Goal: Task Accomplishment & Management: Manage account settings

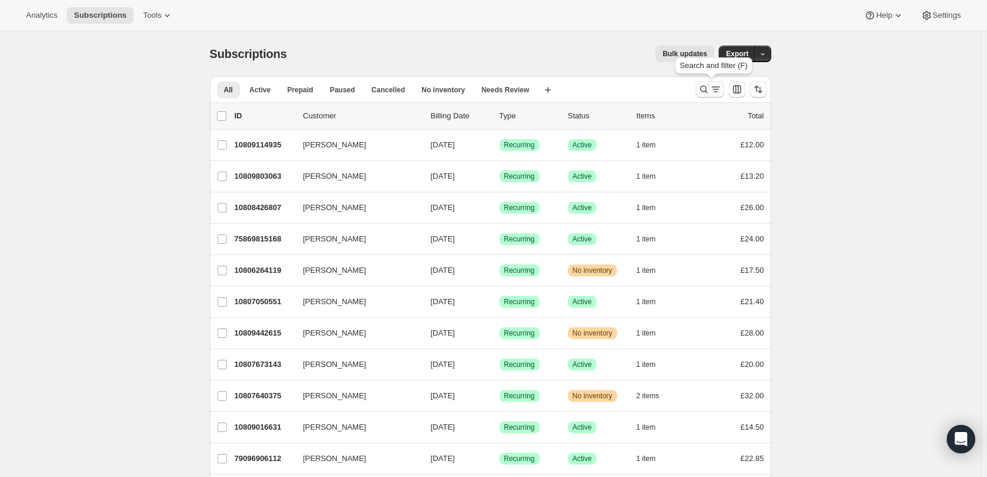
click at [709, 90] on icon "Search and filter results" at bounding box center [704, 89] width 12 height 12
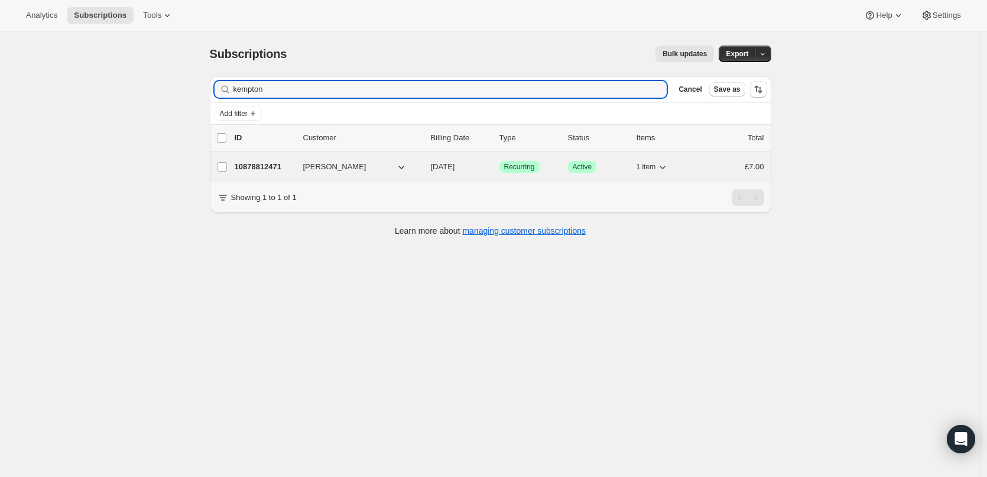
type input "kempton"
click at [270, 164] on p "10878812471" at bounding box center [264, 167] width 59 height 12
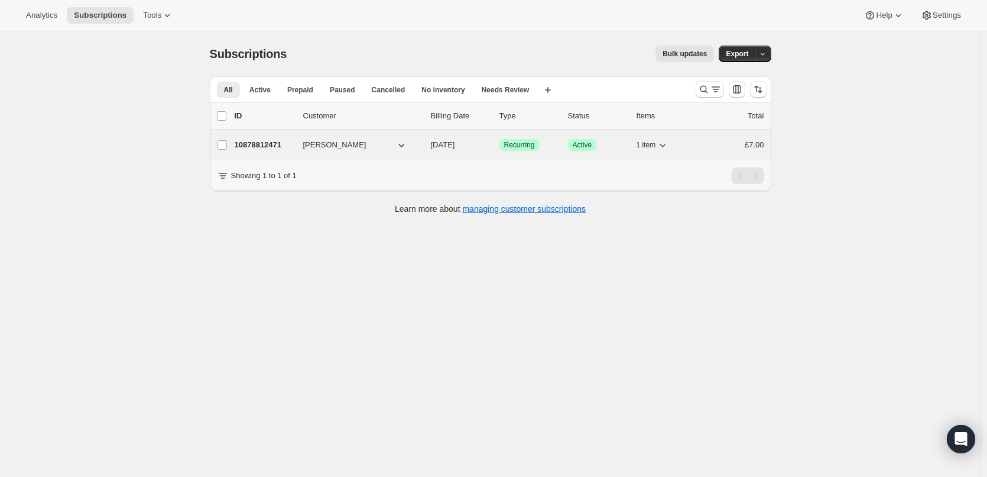
click at [274, 142] on p "10878812471" at bounding box center [264, 145] width 59 height 12
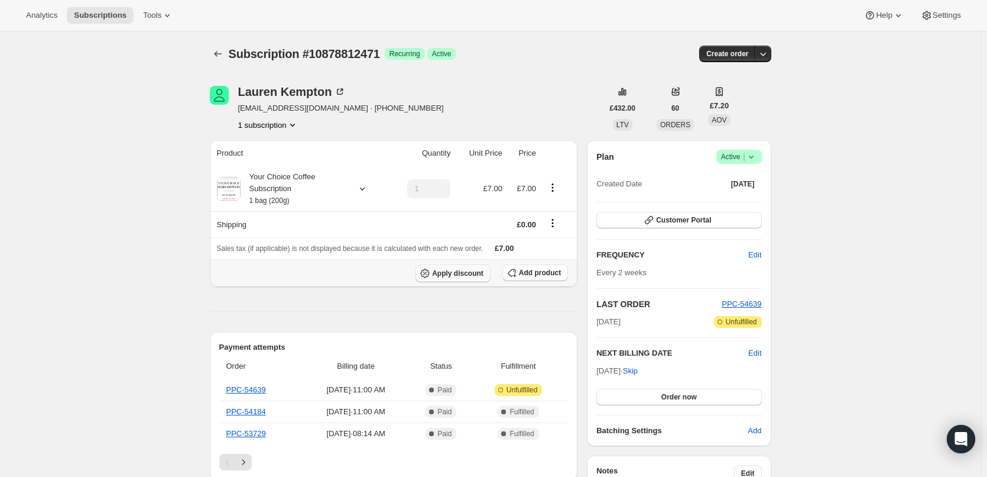
click at [458, 266] on button "Apply discount" at bounding box center [453, 273] width 75 height 18
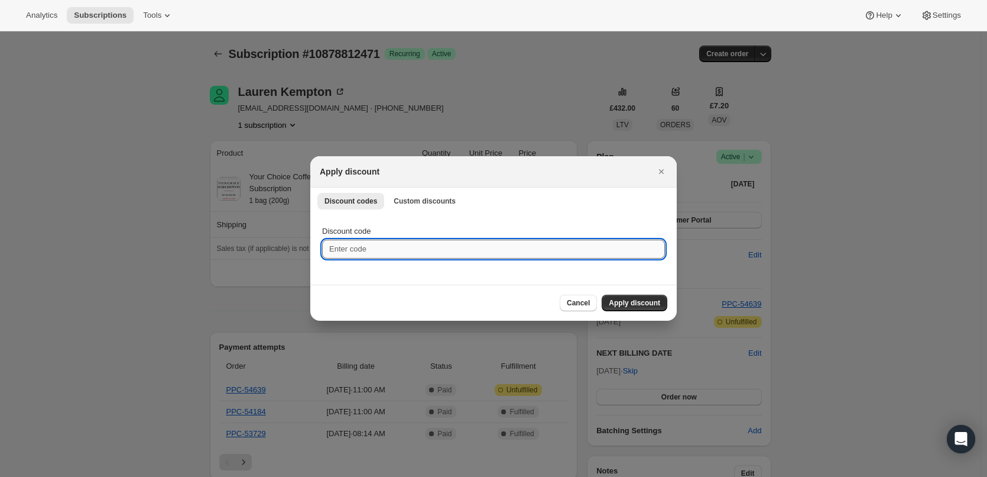
click at [380, 245] on input "Discount code" at bounding box center [493, 248] width 343 height 19
paste input "90d0fd2ba7ef"
type input "90d0fd2ba7ef"
click at [638, 299] on span "Apply discount" at bounding box center [634, 302] width 51 height 9
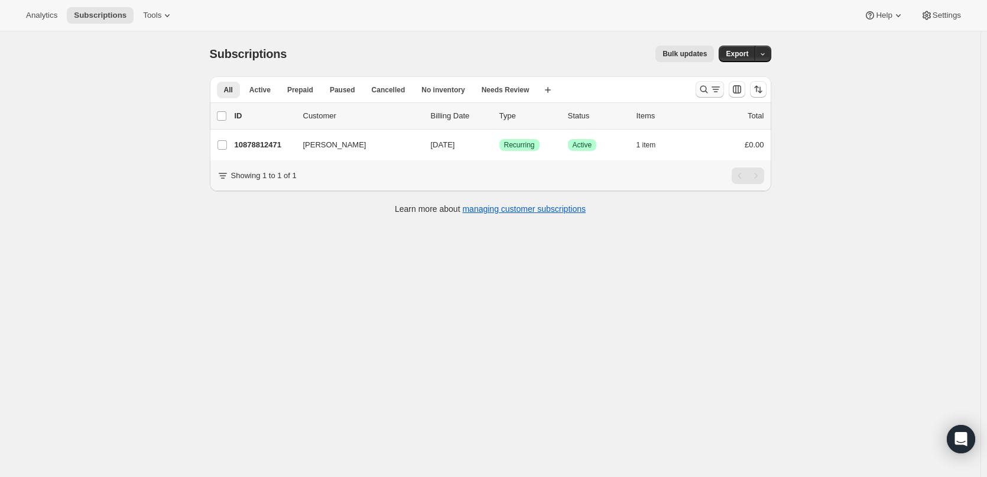
click at [706, 86] on icon "Search and filter results" at bounding box center [704, 90] width 8 height 8
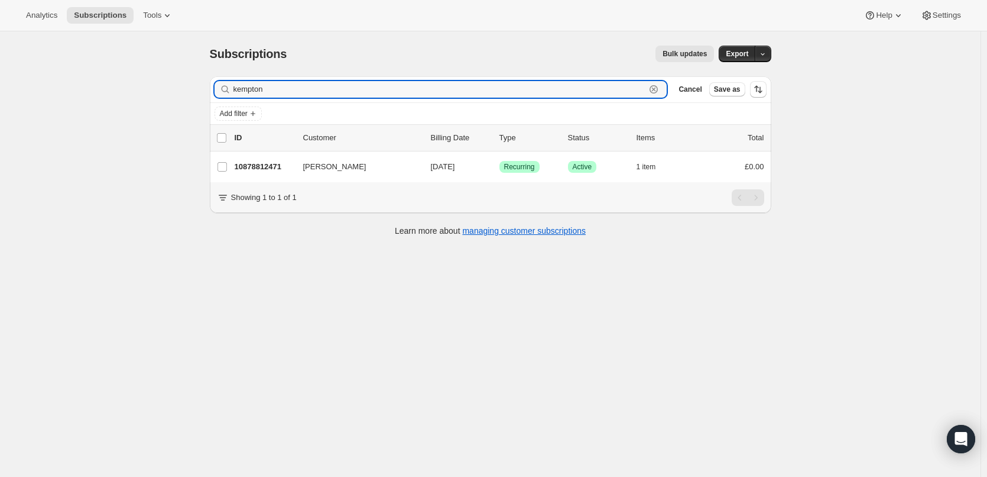
click at [658, 90] on icon "button" at bounding box center [654, 89] width 8 height 8
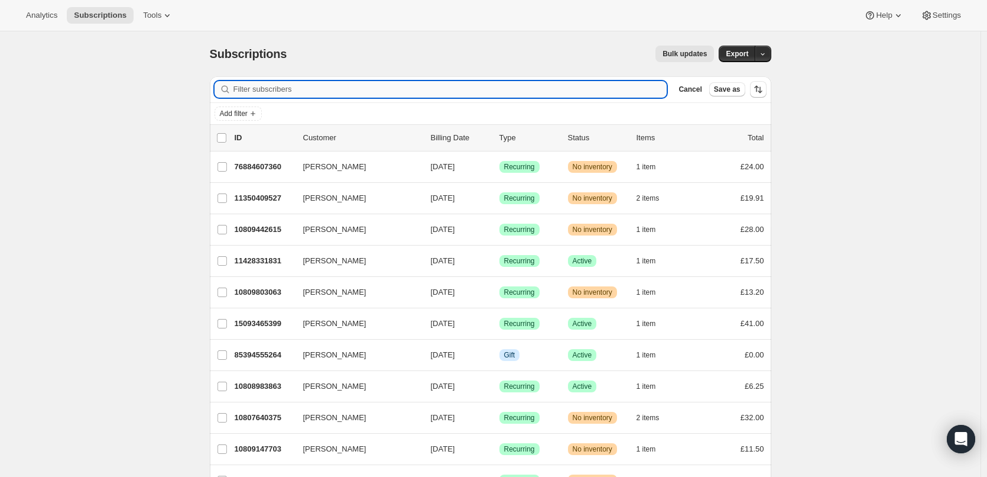
click at [613, 86] on input "Filter subscribers" at bounding box center [451, 89] width 434 height 17
click at [698, 92] on span "Cancel" at bounding box center [690, 89] width 23 height 9
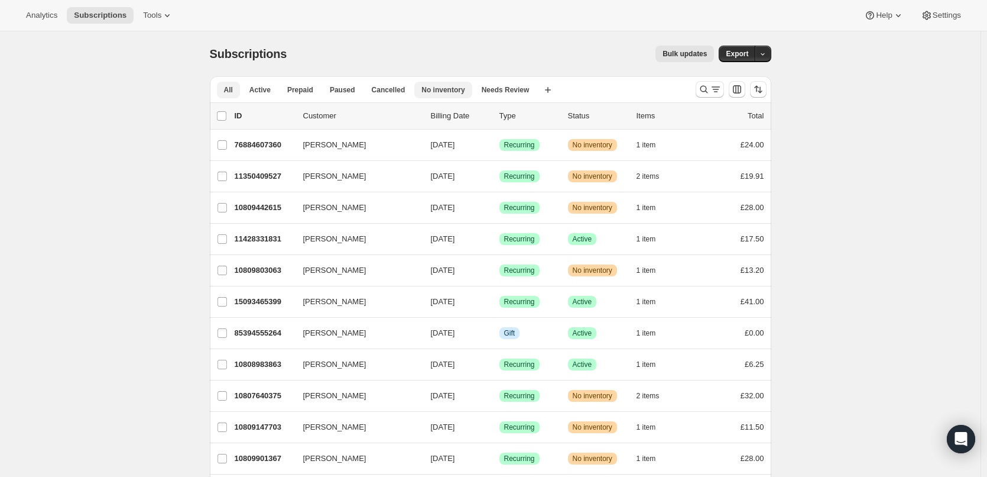
click at [448, 92] on span "No inventory" at bounding box center [443, 89] width 43 height 9
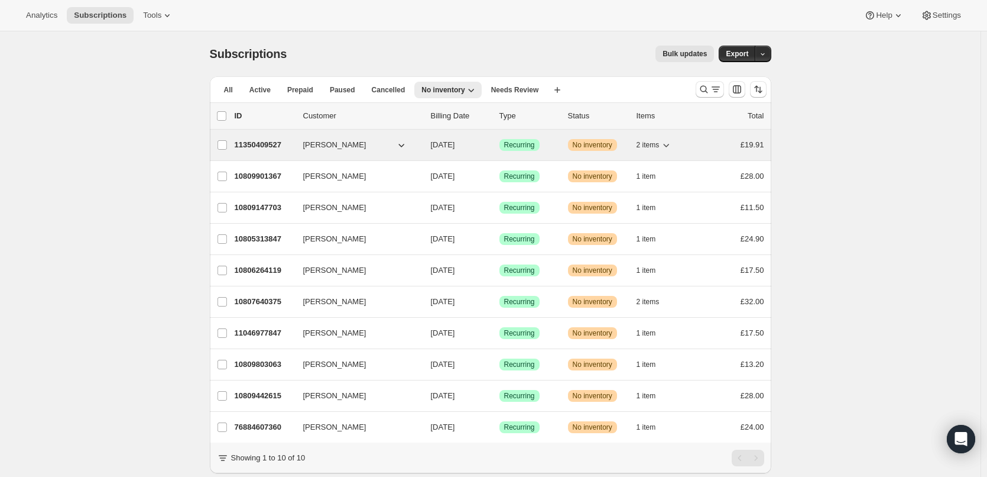
click at [278, 144] on p "11350409527" at bounding box center [264, 145] width 59 height 12
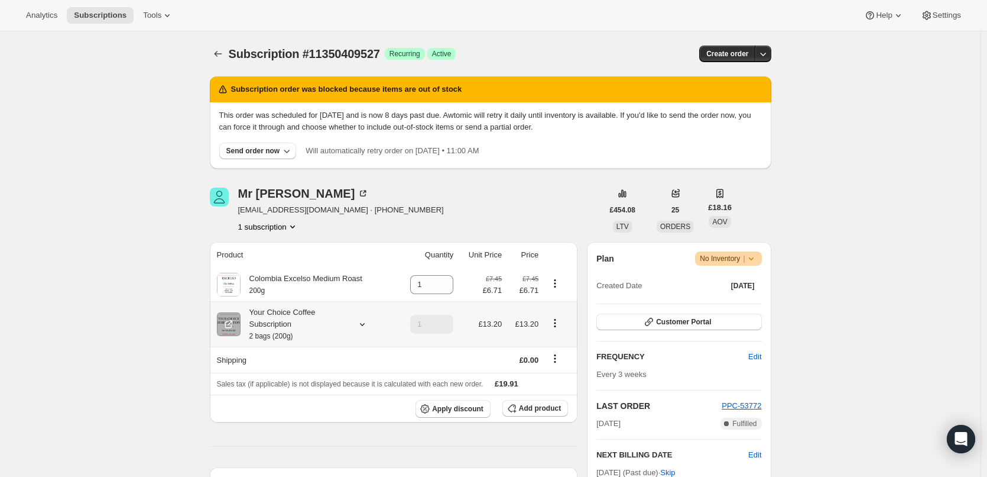
click at [273, 333] on small "2 bags (200g)" at bounding box center [271, 336] width 44 height 8
click at [221, 53] on icon "Subscriptions" at bounding box center [218, 54] width 12 height 12
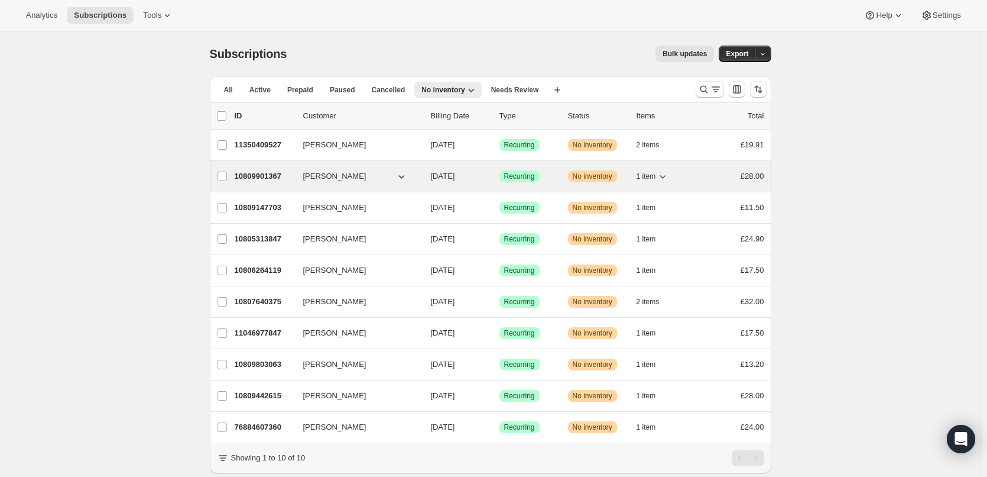
click at [270, 172] on p "10809901367" at bounding box center [264, 176] width 59 height 12
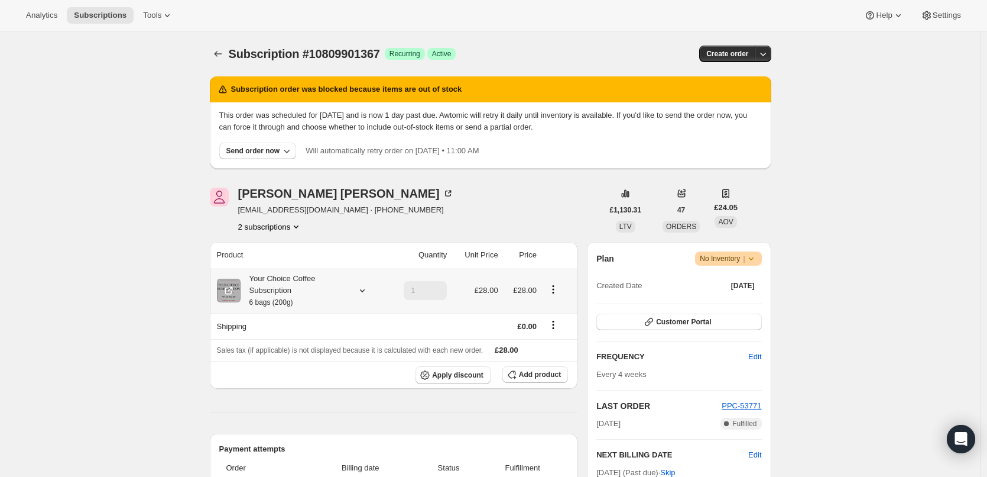
click at [295, 294] on div "Your Choice Coffee Subscription 6 bags (200g)" at bounding box center [294, 290] width 106 height 35
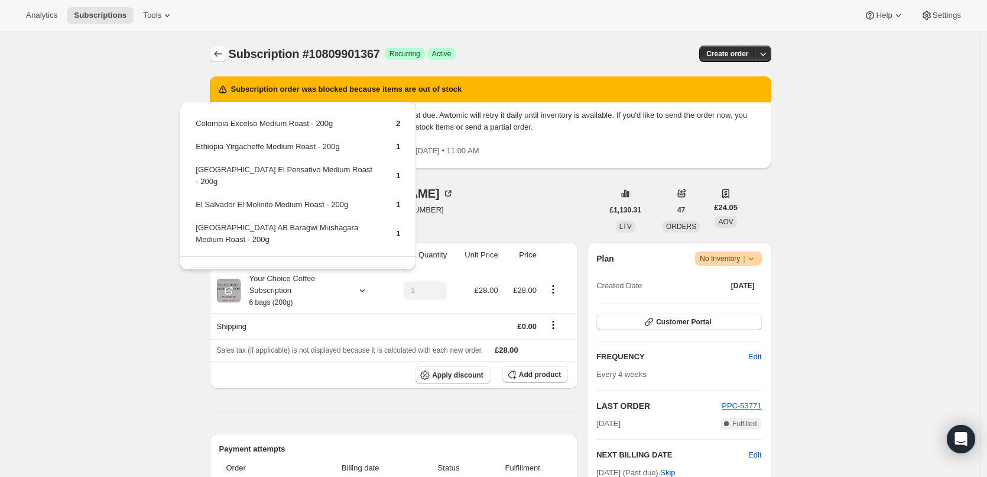
click at [218, 50] on icon "Subscriptions" at bounding box center [218, 54] width 12 height 12
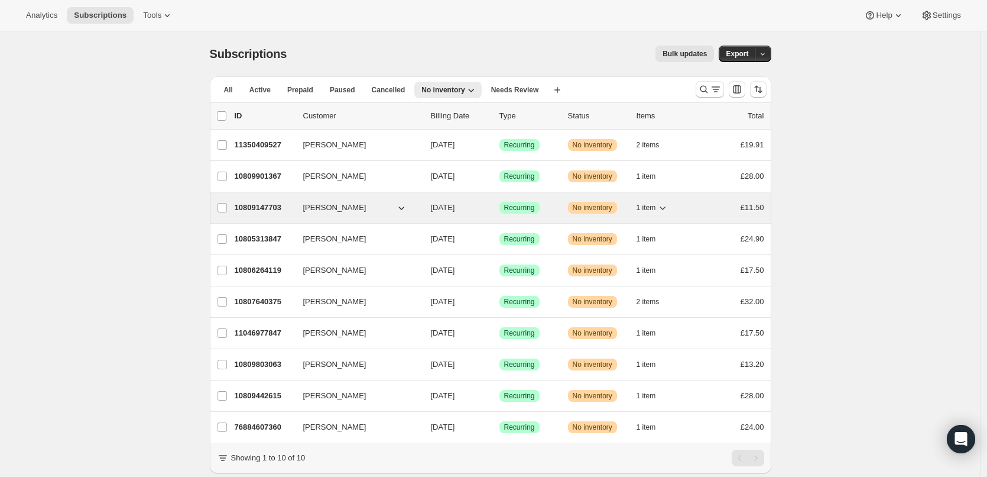
click at [271, 209] on p "10809147703" at bounding box center [264, 208] width 59 height 12
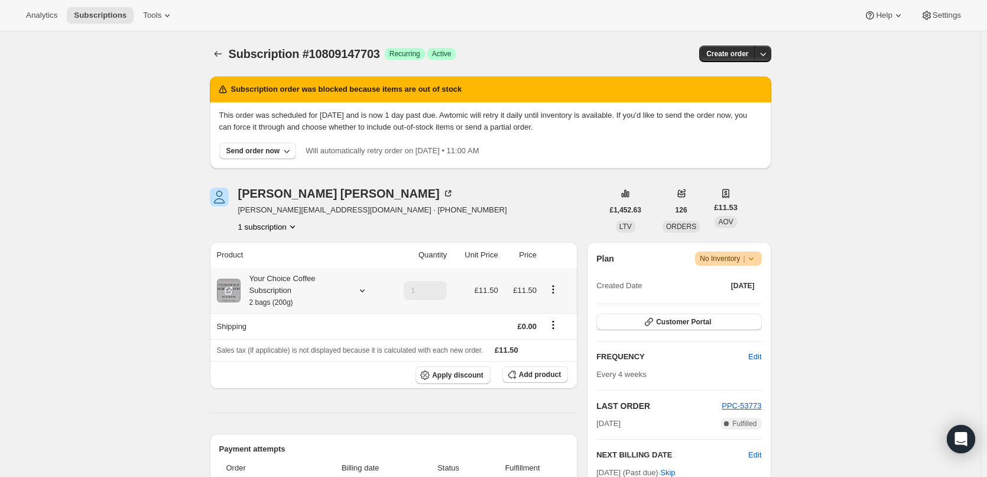
click at [277, 297] on div "Your Choice Coffee Subscription 2 bags (200g)" at bounding box center [294, 290] width 106 height 35
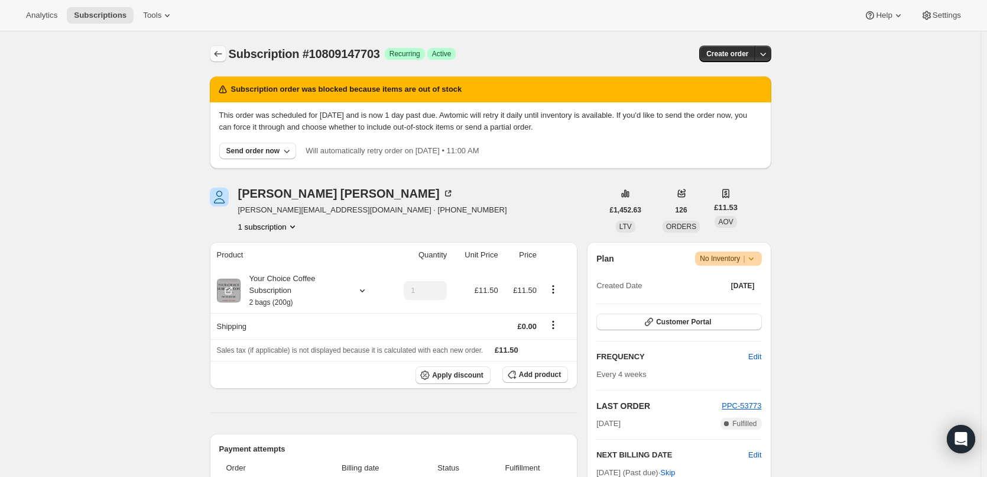
click at [219, 52] on icon "Subscriptions" at bounding box center [218, 54] width 12 height 12
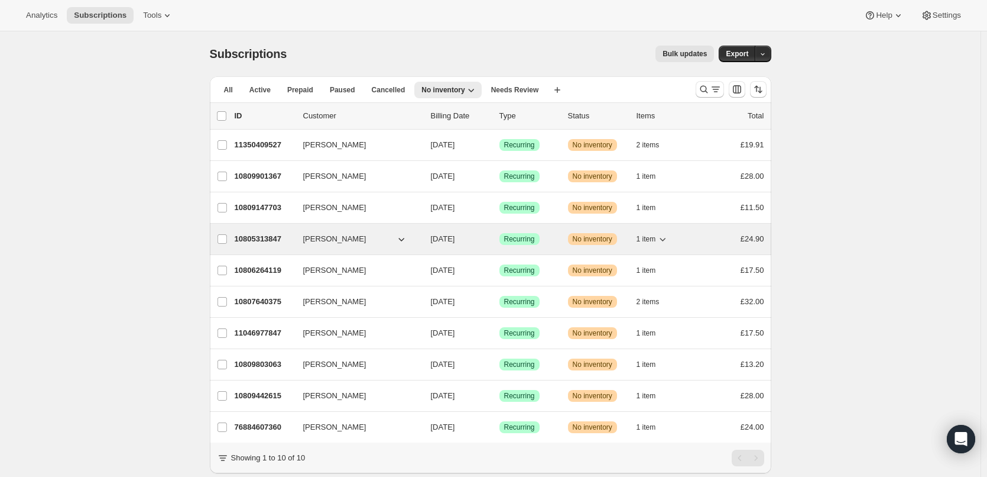
click at [253, 238] on p "10805313847" at bounding box center [264, 239] width 59 height 12
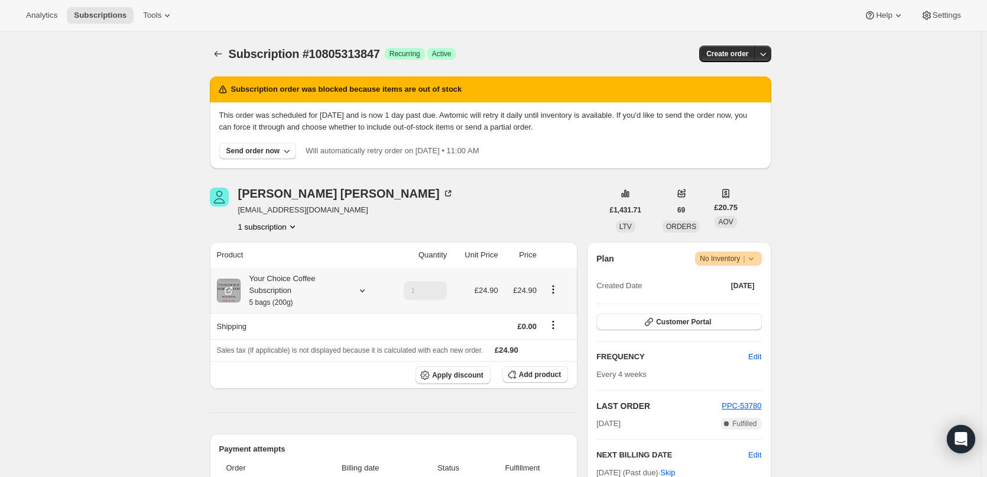
click at [304, 296] on div "Your Choice Coffee Subscription 5 bags (200g)" at bounding box center [294, 290] width 106 height 35
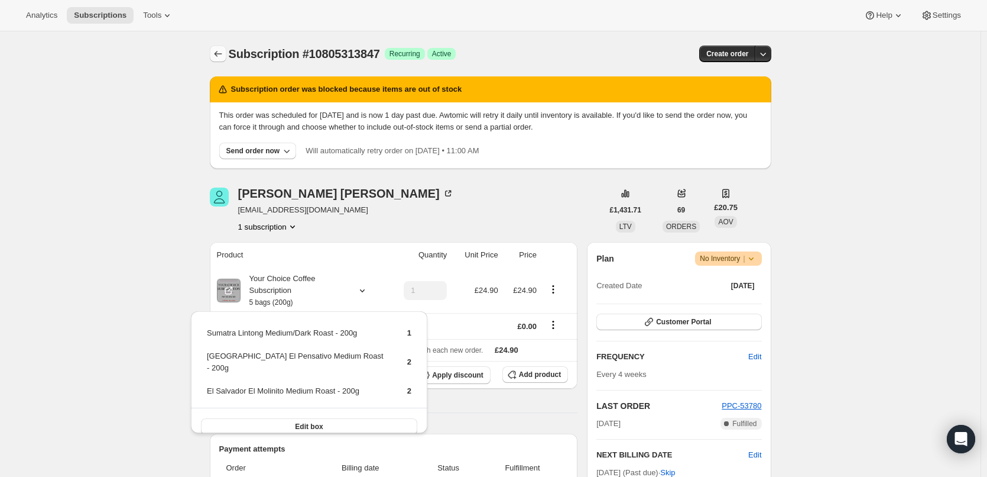
click at [223, 61] on button "Subscriptions" at bounding box center [218, 54] width 17 height 17
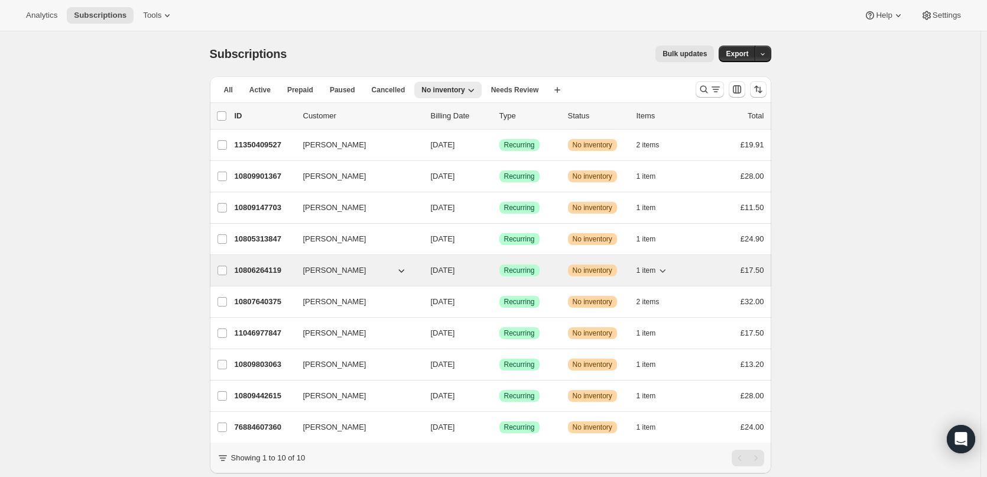
click at [274, 271] on p "10806264119" at bounding box center [264, 270] width 59 height 12
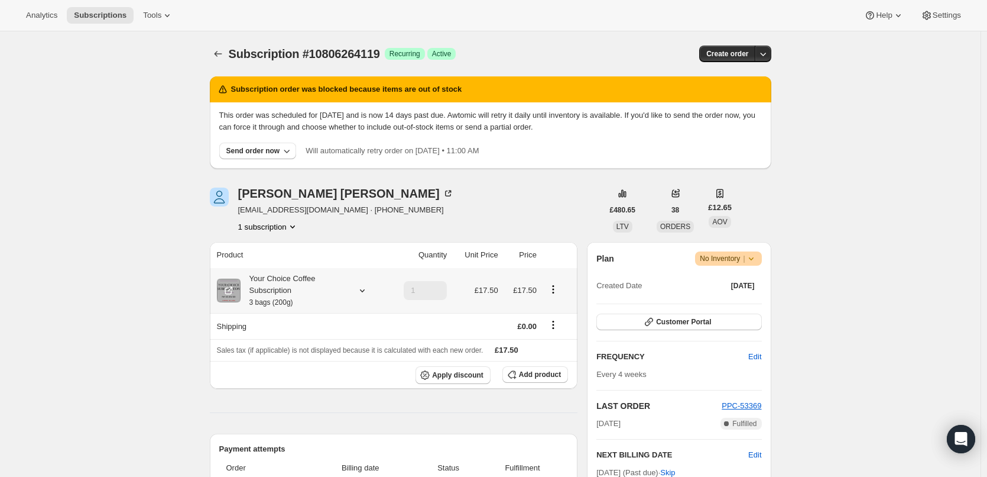
click at [274, 279] on div "Your Choice Coffee Subscription 3 bags (200g)" at bounding box center [294, 290] width 106 height 35
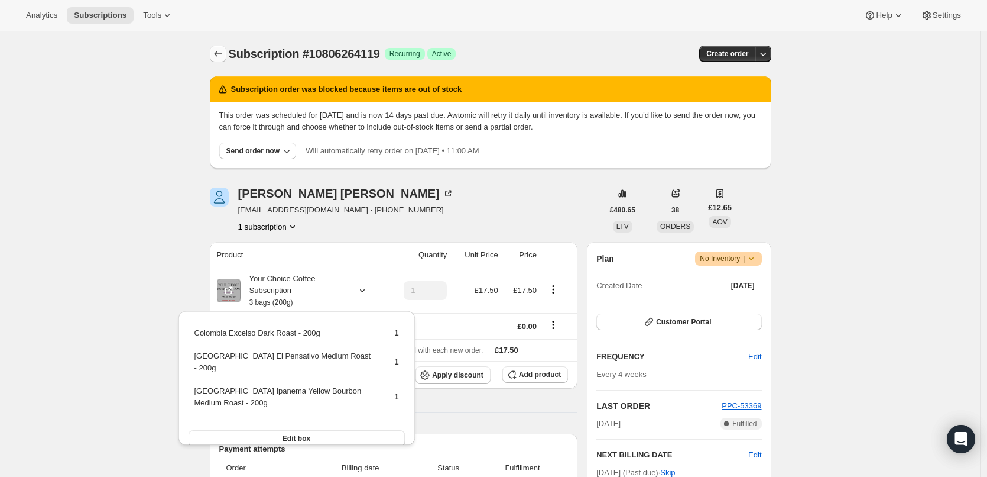
click at [224, 57] on icon "Subscriptions" at bounding box center [218, 54] width 12 height 12
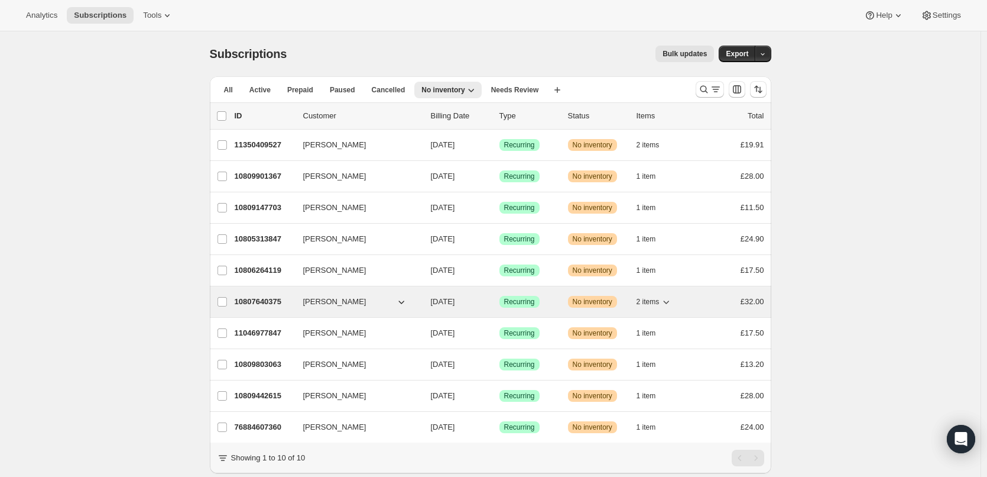
click at [265, 299] on p "10807640375" at bounding box center [264, 302] width 59 height 12
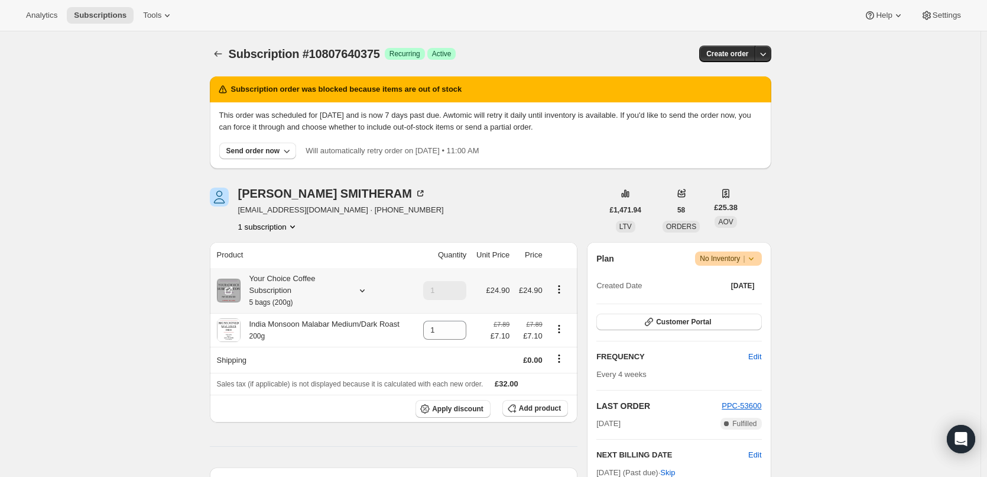
click at [272, 291] on div "Your Choice Coffee Subscription 5 bags (200g)" at bounding box center [294, 290] width 106 height 35
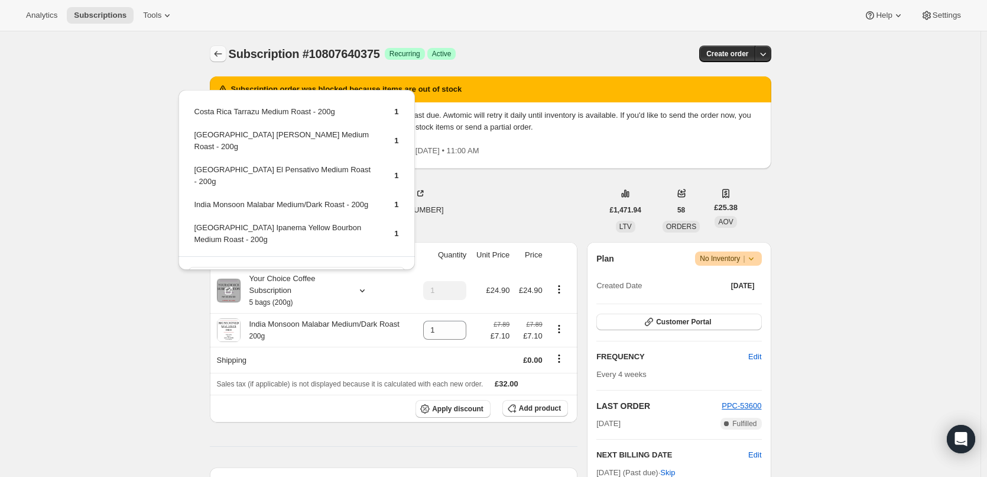
click at [216, 50] on icon "Subscriptions" at bounding box center [218, 54] width 12 height 12
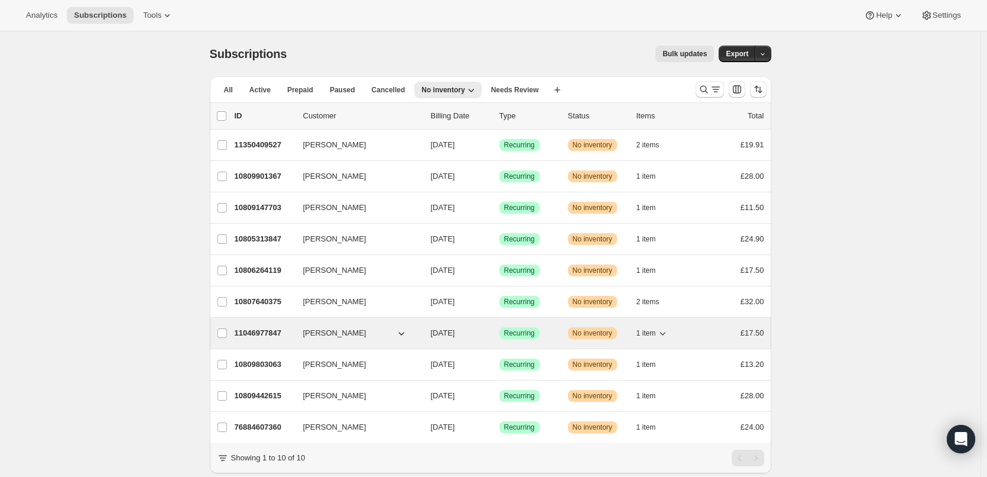
click at [257, 326] on div "11046977847 Patrick Roobottom 09/02/2025 Success Recurring Warning No inventory…" at bounding box center [500, 333] width 530 height 17
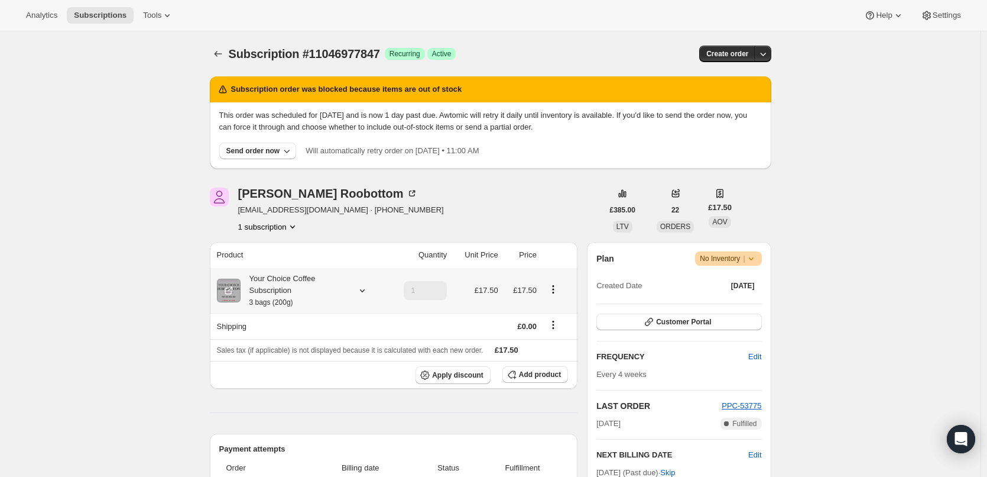
click at [280, 289] on div "Your Choice Coffee Subscription 3 bags (200g)" at bounding box center [294, 290] width 106 height 35
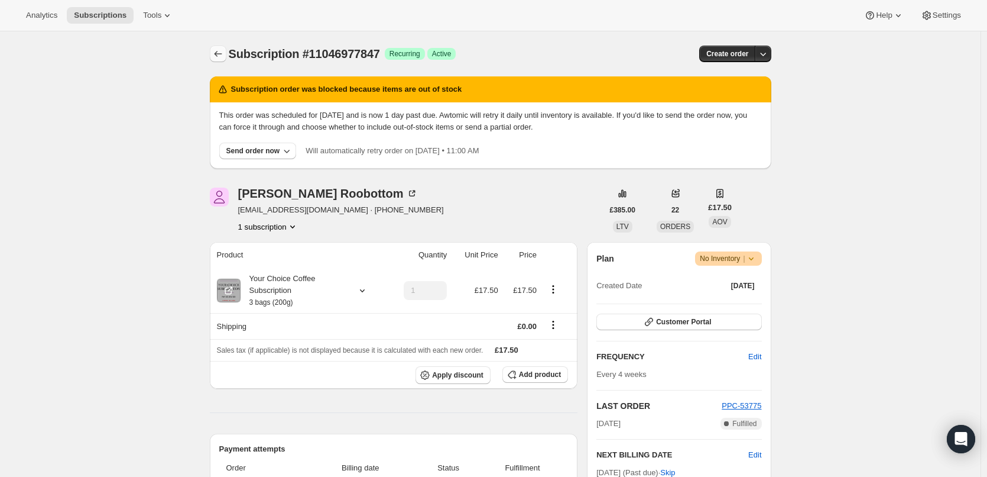
click at [218, 53] on icon "Subscriptions" at bounding box center [218, 54] width 8 height 6
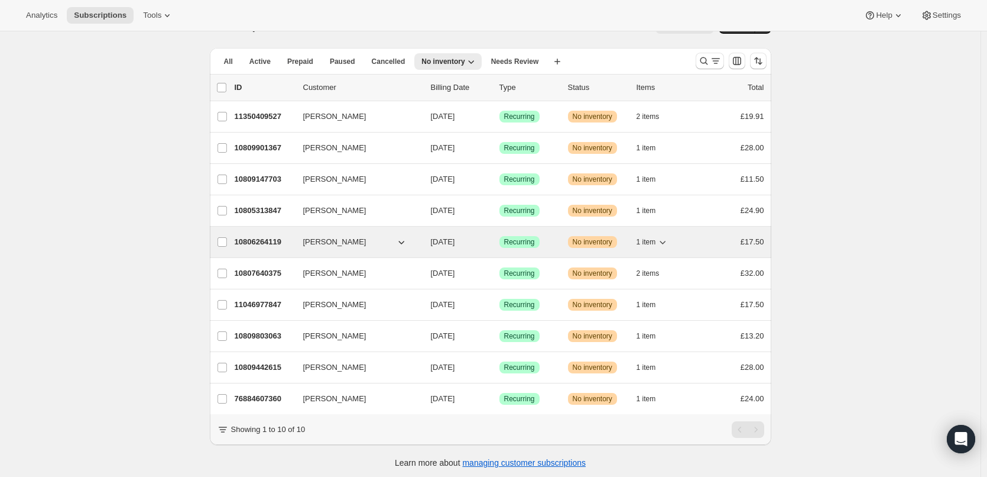
scroll to position [41, 0]
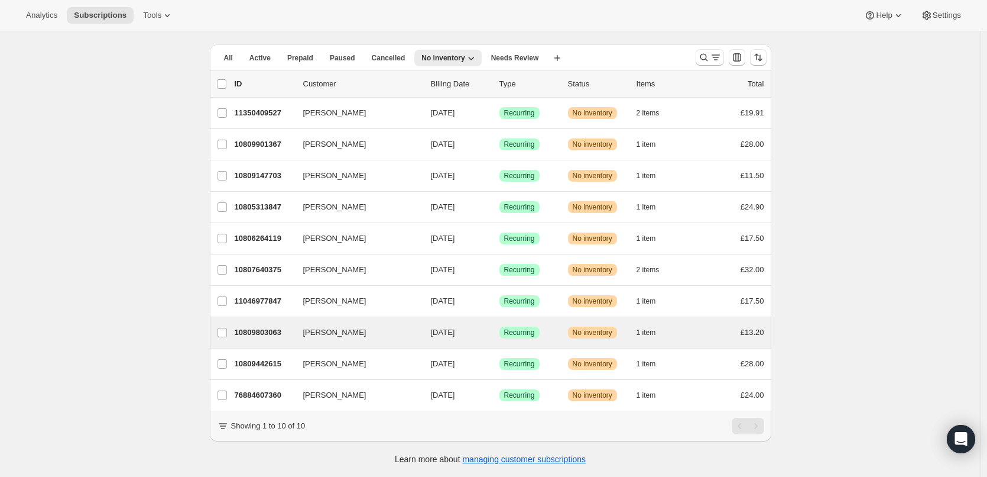
click at [273, 317] on div "Jane Osborne 10809803063 Jane Osborne 09/02/2025 Success Recurring Warning No i…" at bounding box center [491, 332] width 562 height 31
click at [262, 326] on p "10809803063" at bounding box center [264, 332] width 59 height 12
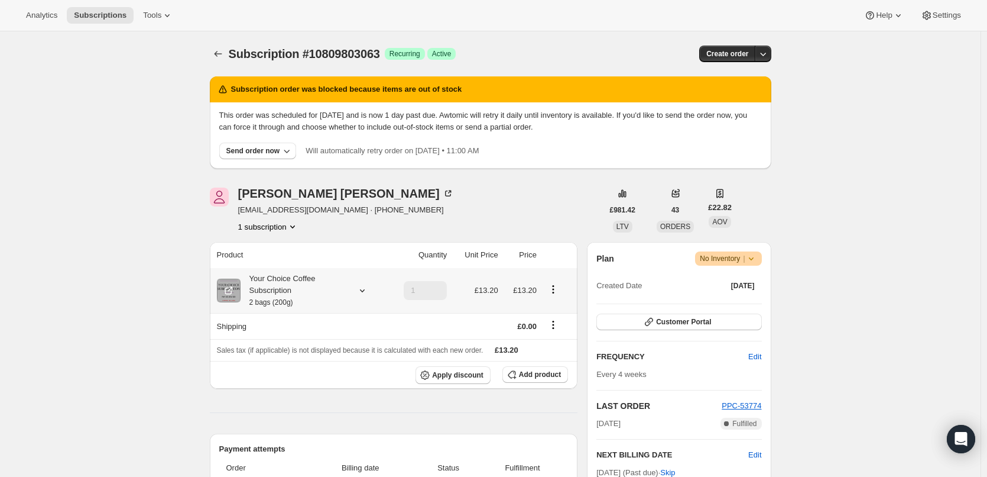
click at [300, 279] on div "Your Choice Coffee Subscription 2 bags (200g)" at bounding box center [294, 290] width 106 height 35
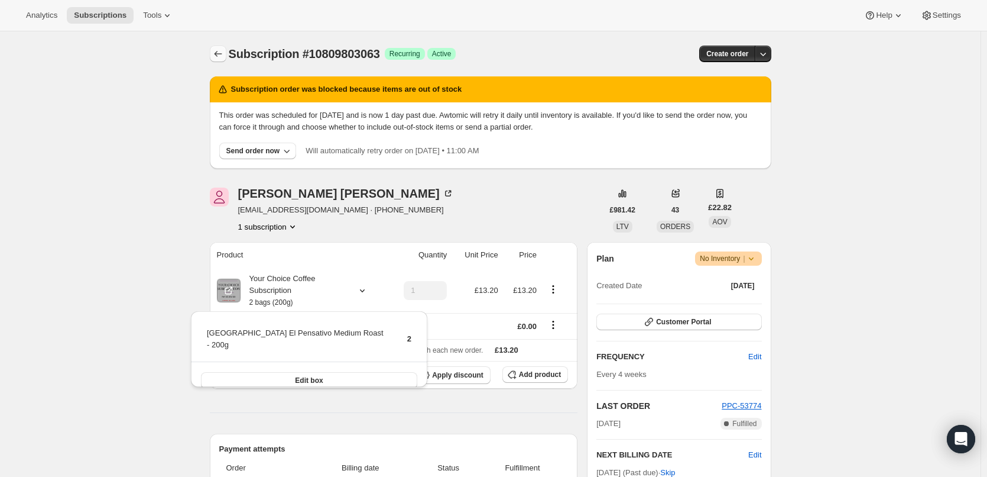
click at [215, 53] on icon "Subscriptions" at bounding box center [218, 54] width 12 height 12
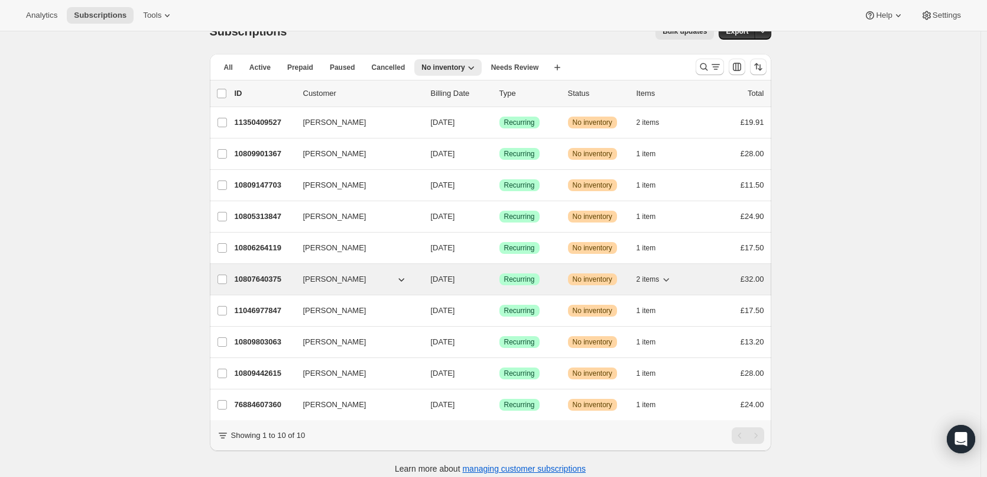
scroll to position [41, 0]
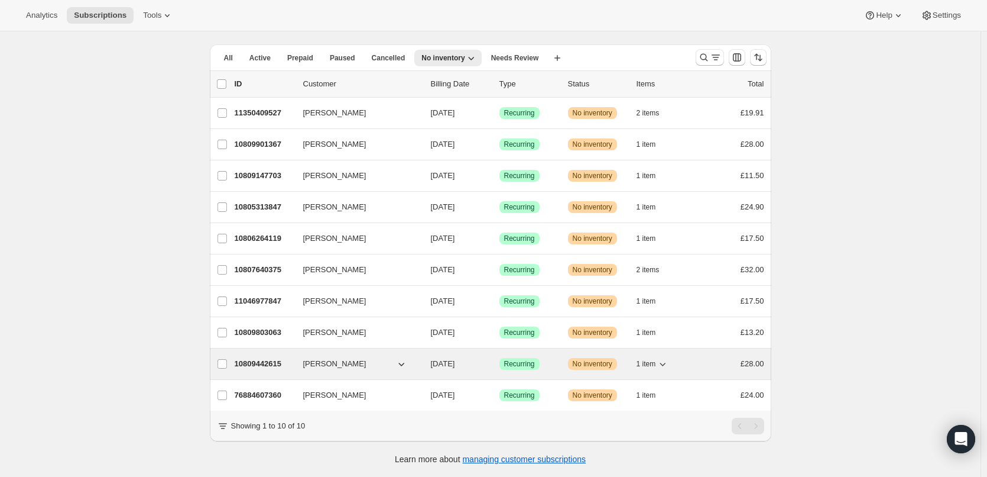
click at [244, 358] on p "10809442615" at bounding box center [264, 364] width 59 height 12
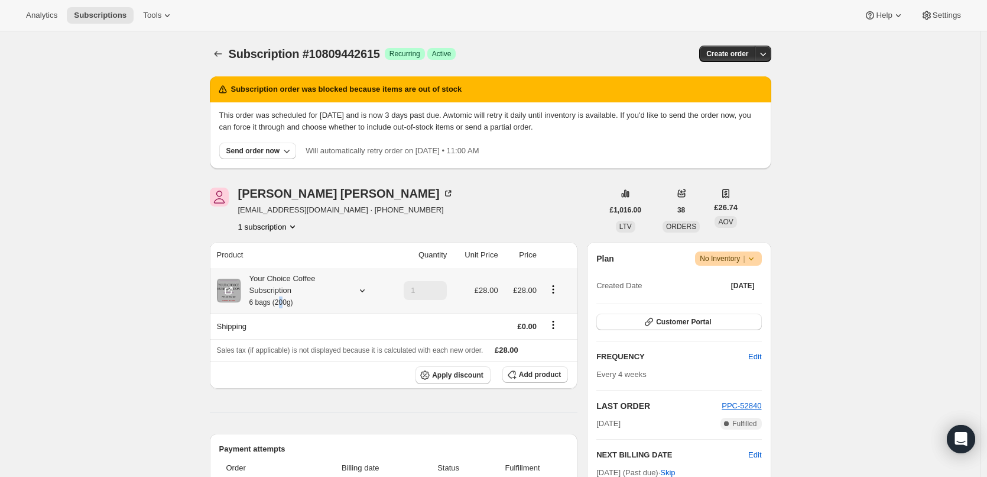
click at [283, 298] on small "6 bags (200g)" at bounding box center [271, 302] width 44 height 8
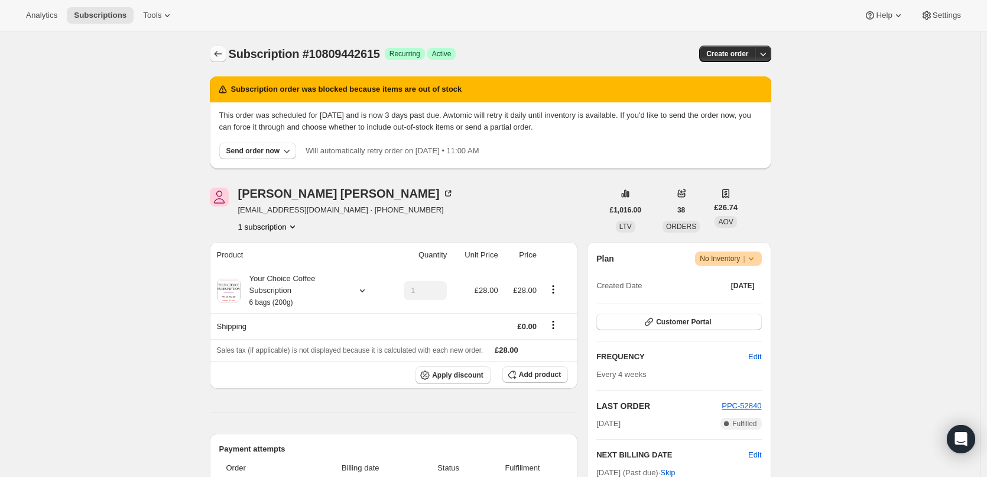
click at [223, 55] on icon "Subscriptions" at bounding box center [218, 54] width 12 height 12
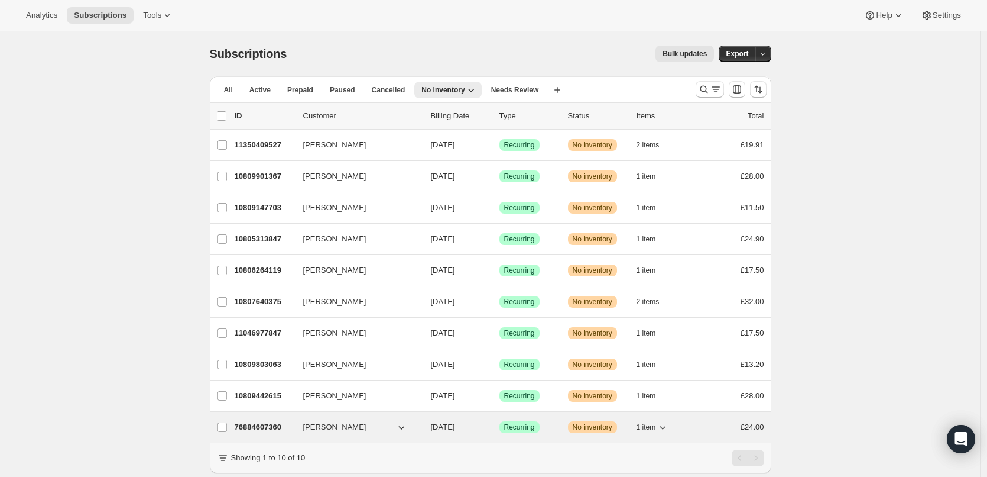
click at [252, 429] on p "76884607360" at bounding box center [264, 427] width 59 height 12
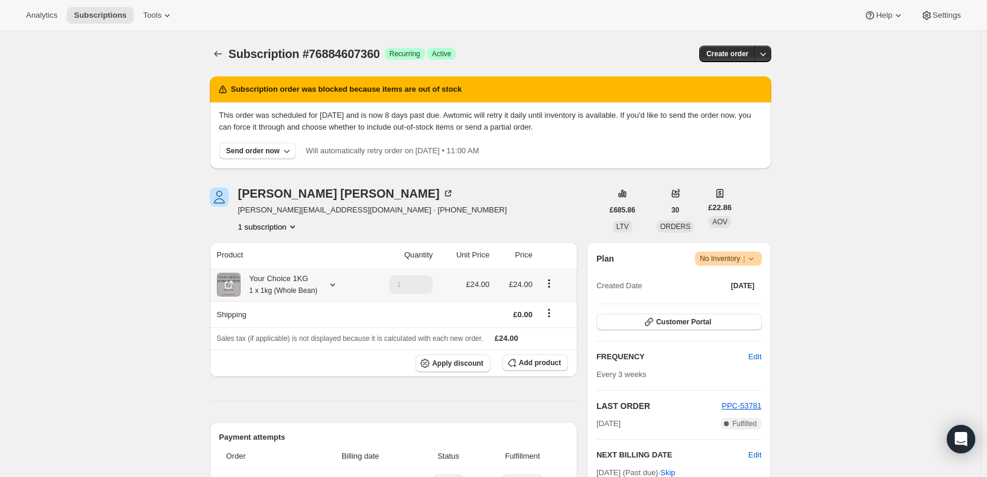
click at [282, 285] on div "Your Choice 1KG 1 x 1kg (Whole Bean)" at bounding box center [279, 285] width 77 height 24
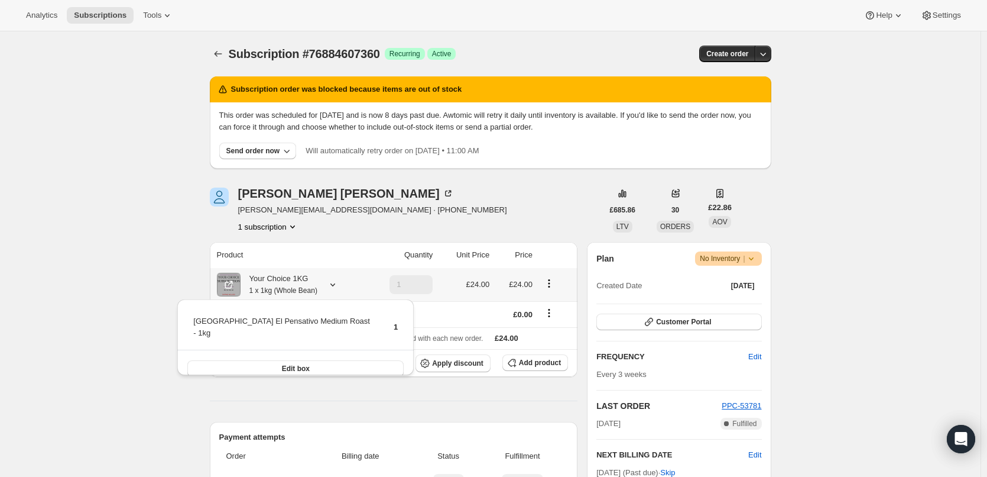
click at [282, 285] on div "Your Choice 1KG 1 x 1kg (Whole Bean)" at bounding box center [279, 285] width 77 height 24
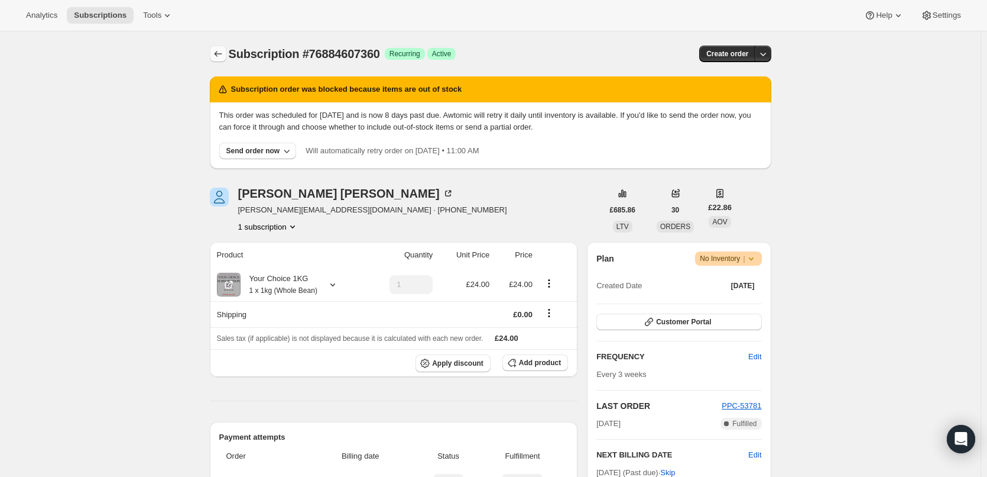
click at [218, 53] on icon "Subscriptions" at bounding box center [218, 54] width 12 height 12
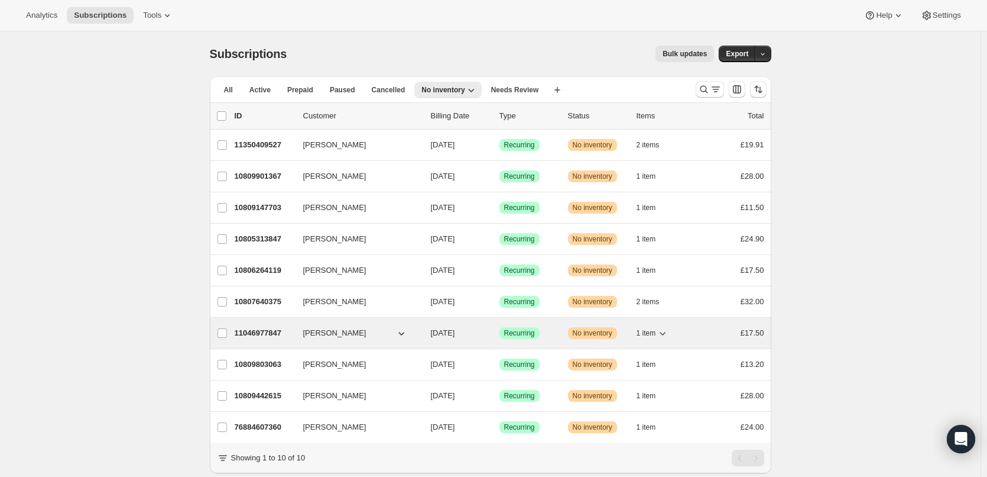
click at [266, 329] on p "11046977847" at bounding box center [264, 333] width 59 height 12
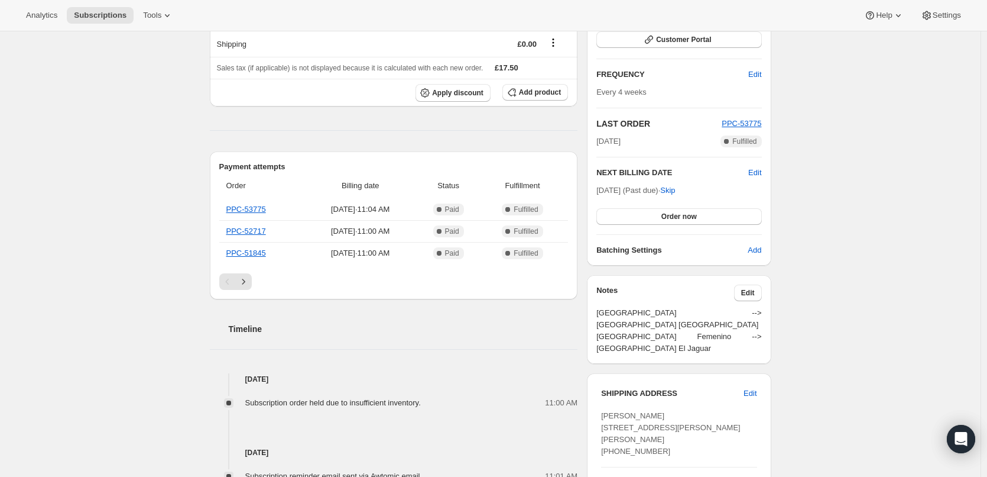
scroll to position [296, 0]
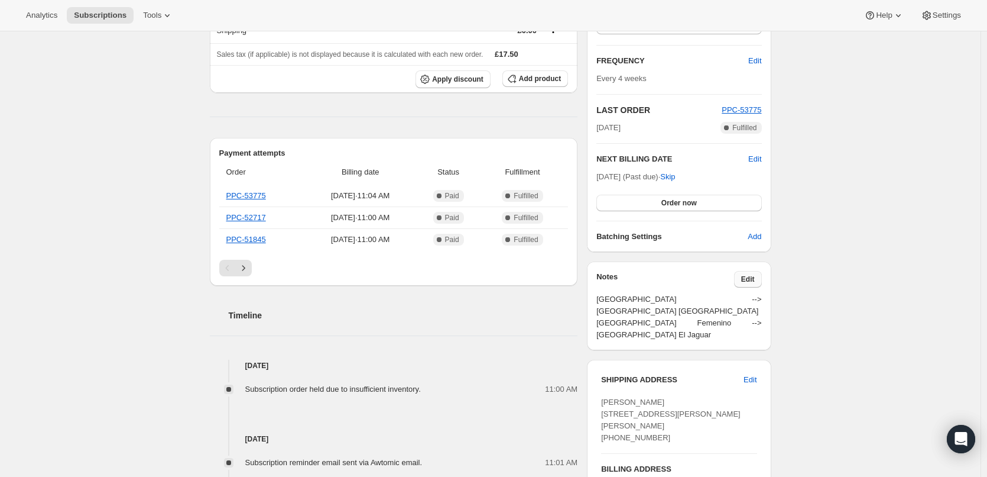
click at [753, 274] on span "Edit" at bounding box center [748, 278] width 14 height 9
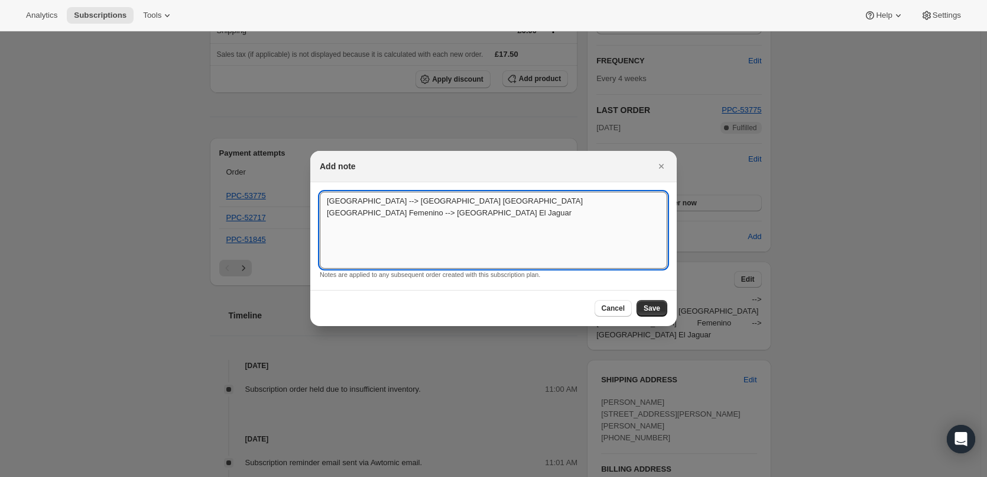
drag, startPoint x: 469, startPoint y: 215, endPoint x: 324, endPoint y: 205, distance: 145.2
click at [324, 205] on textarea "[GEOGRAPHIC_DATA] --> [GEOGRAPHIC_DATA] [GEOGRAPHIC_DATA] [GEOGRAPHIC_DATA] Fem…" at bounding box center [494, 230] width 348 height 77
type textarea "Dear Patrick. I'm sorry we're out of the Nicaragua so I've replaced with Costa …"
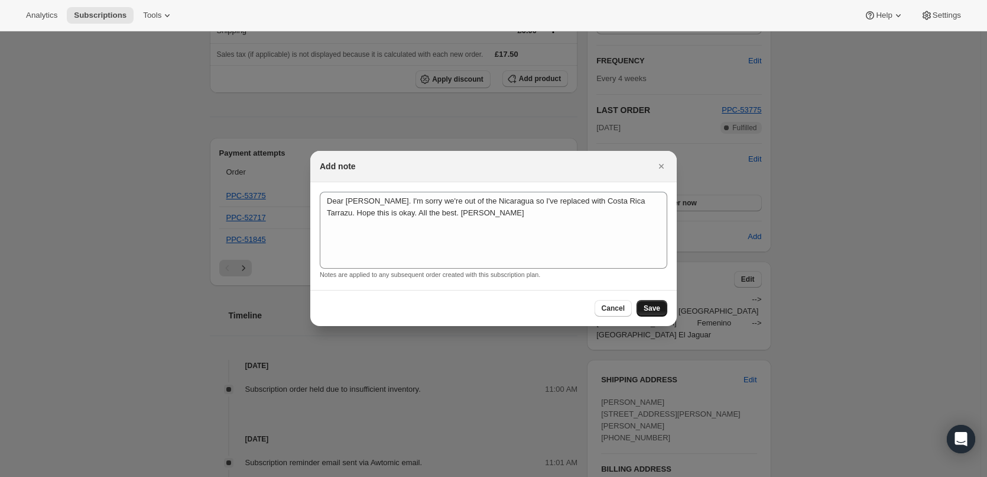
click at [660, 304] on span "Save" at bounding box center [652, 307] width 17 height 9
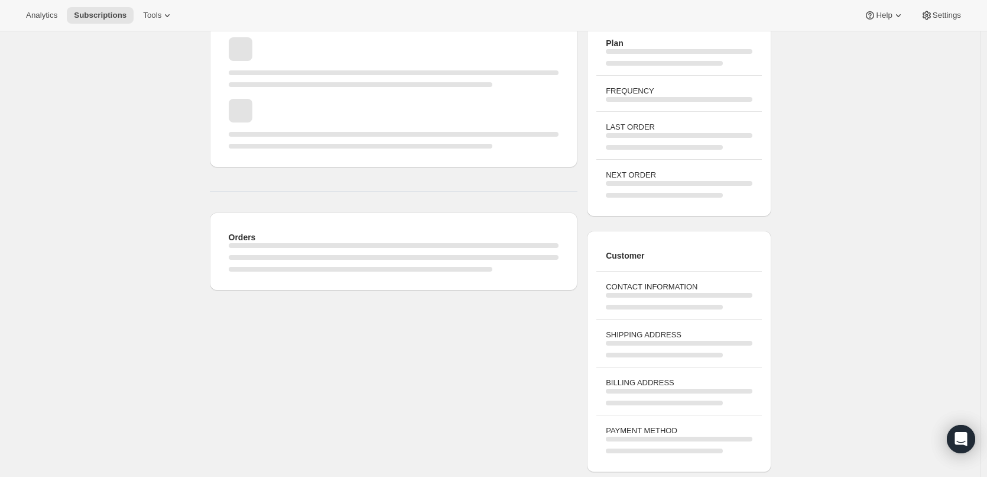
scroll to position [296, 0]
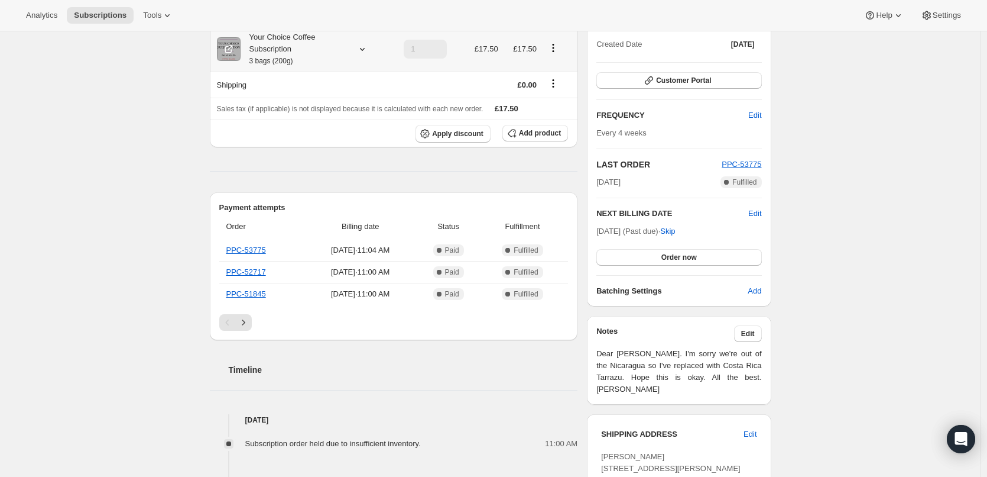
click at [271, 51] on div "Your Choice Coffee Subscription 3 bags (200g)" at bounding box center [294, 48] width 106 height 35
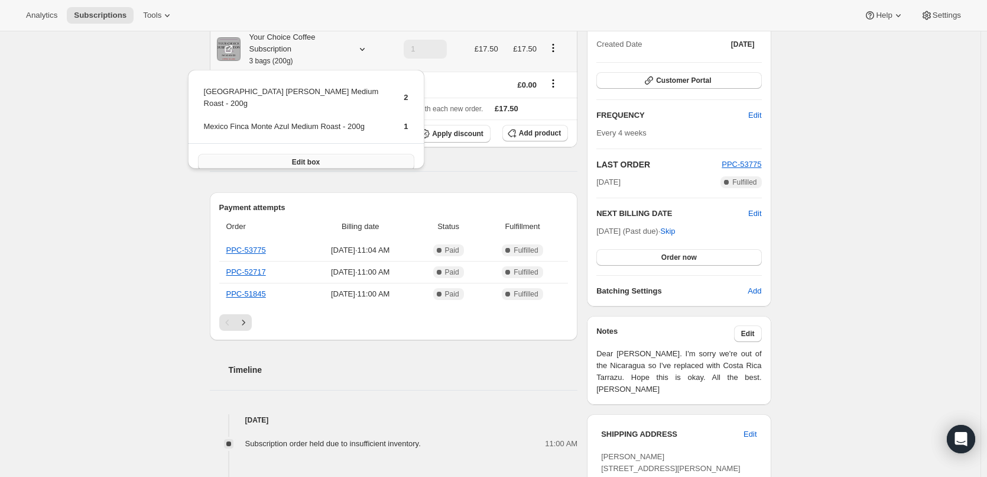
click at [298, 157] on span "Edit box" at bounding box center [306, 161] width 28 height 9
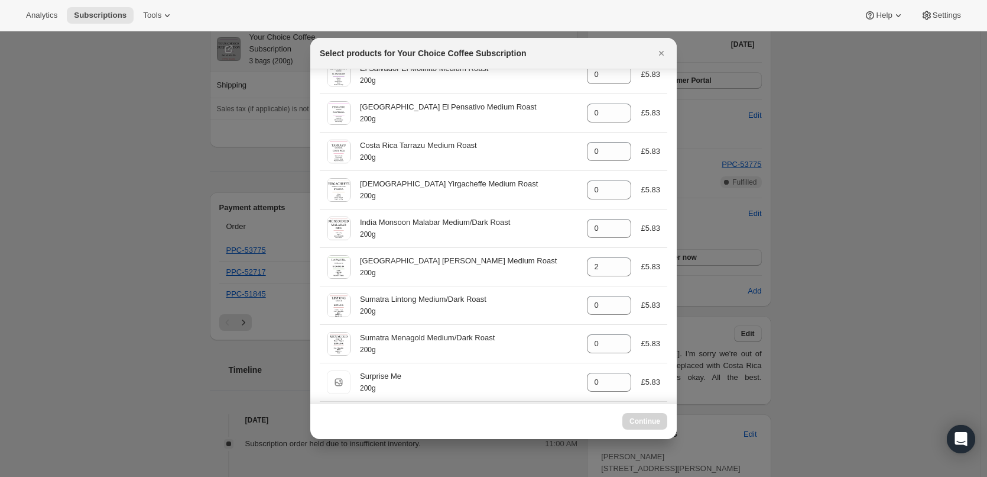
scroll to position [532, 0]
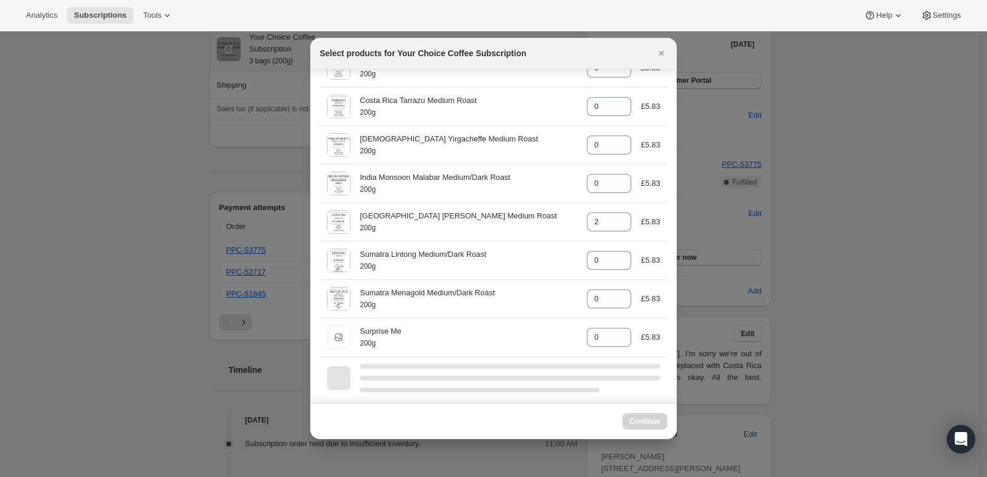
select select "gid://shopify/ProductVariant/45820001550647"
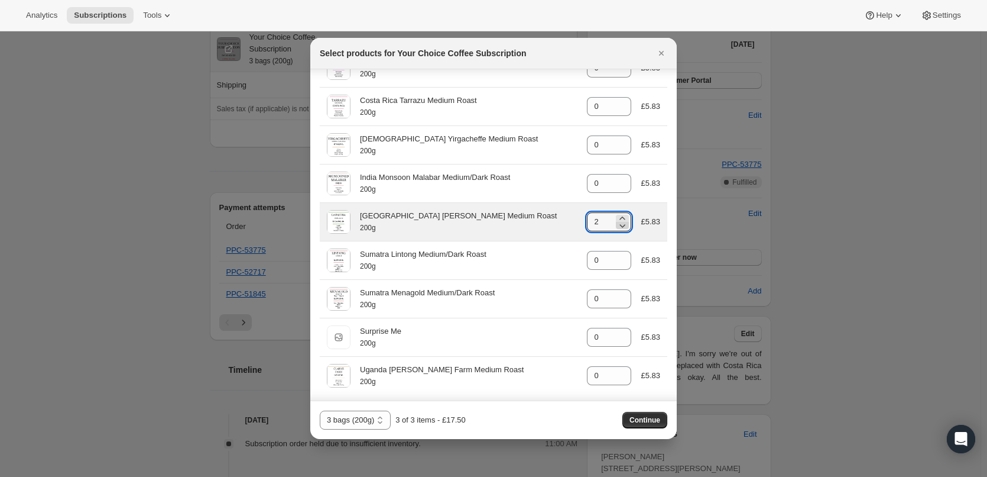
click at [618, 225] on icon ":r8m:" at bounding box center [623, 225] width 12 height 12
type input "0"
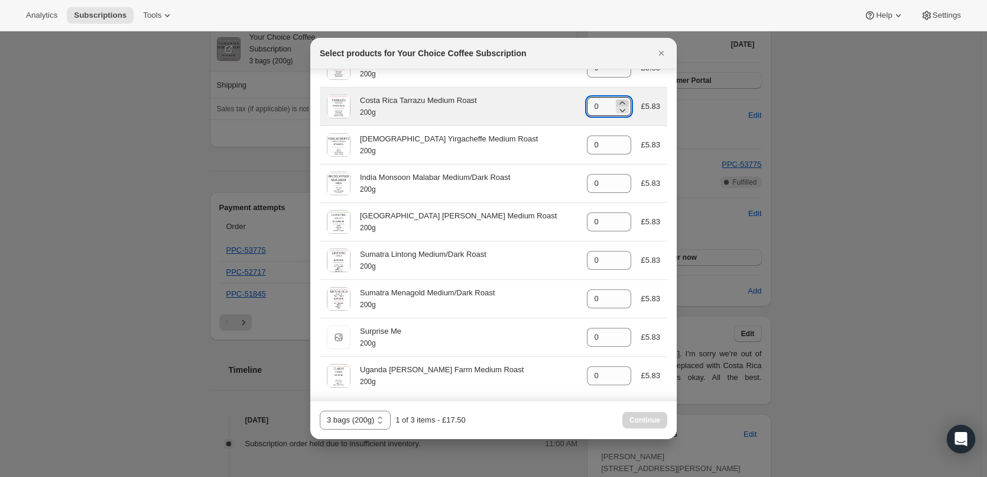
click at [618, 103] on icon ":r8m:" at bounding box center [623, 103] width 12 height 12
type input "2"
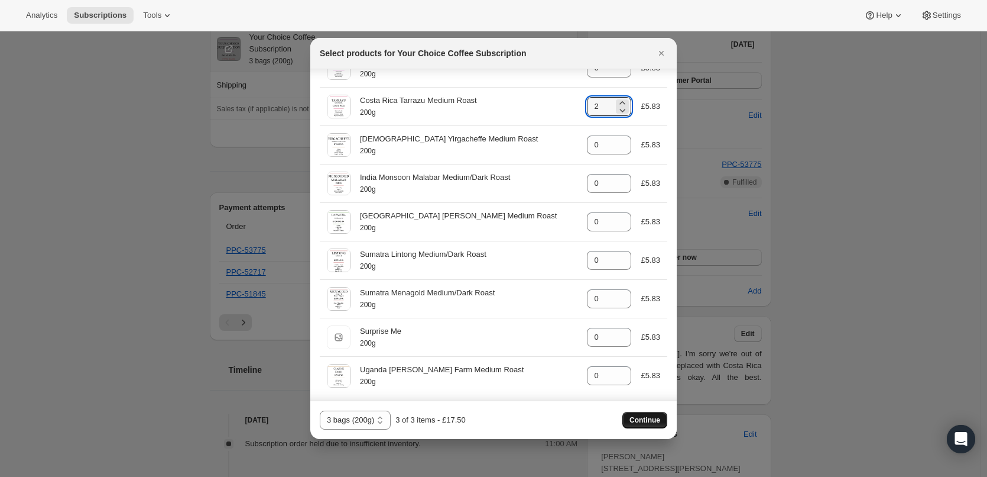
click at [645, 418] on span "Continue" at bounding box center [645, 419] width 31 height 9
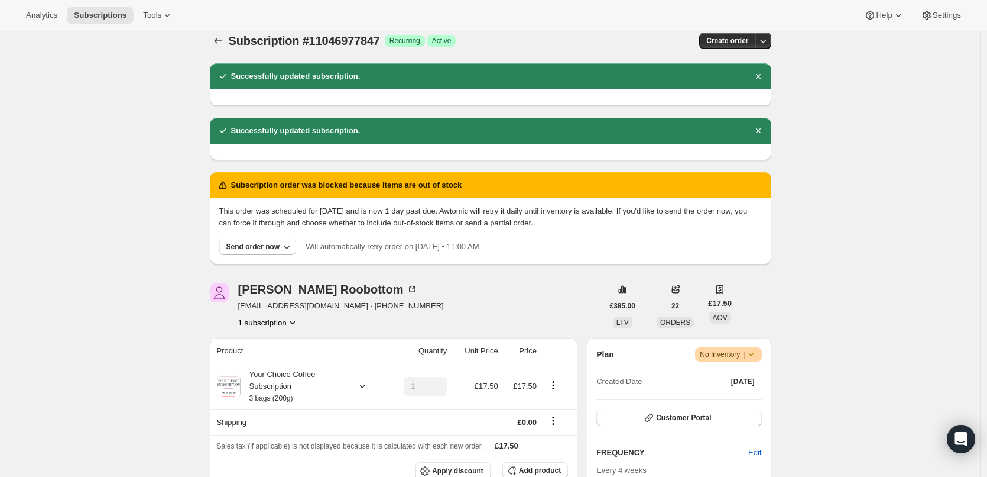
scroll to position [0, 0]
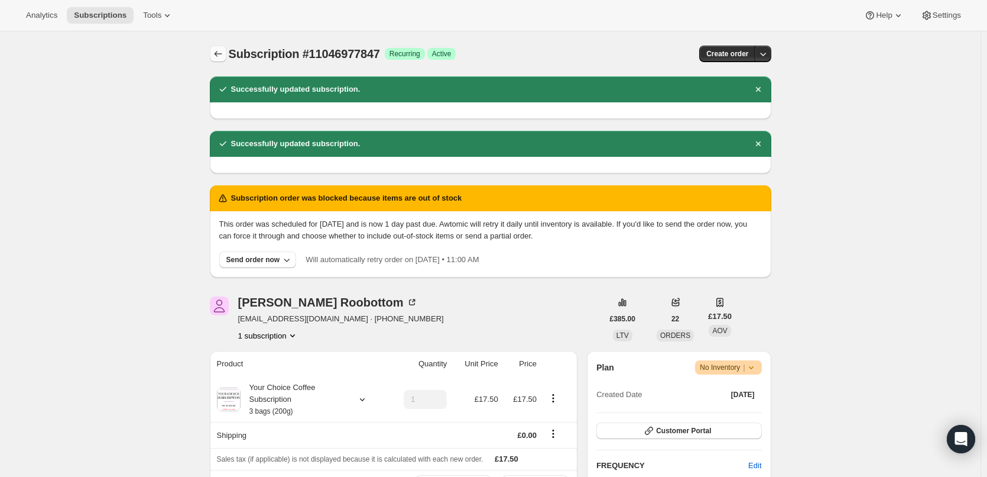
click at [218, 53] on icon "Subscriptions" at bounding box center [218, 54] width 8 height 6
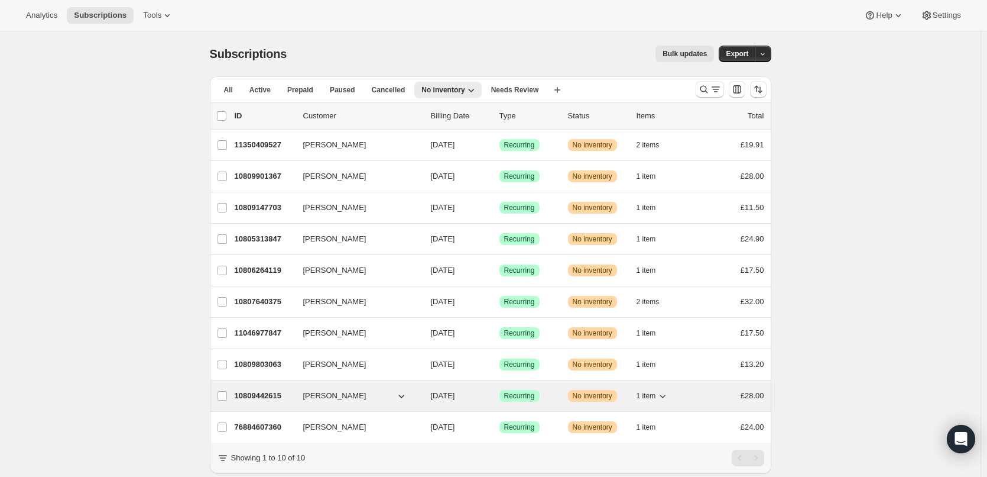
click at [257, 393] on p "10809442615" at bounding box center [264, 396] width 59 height 12
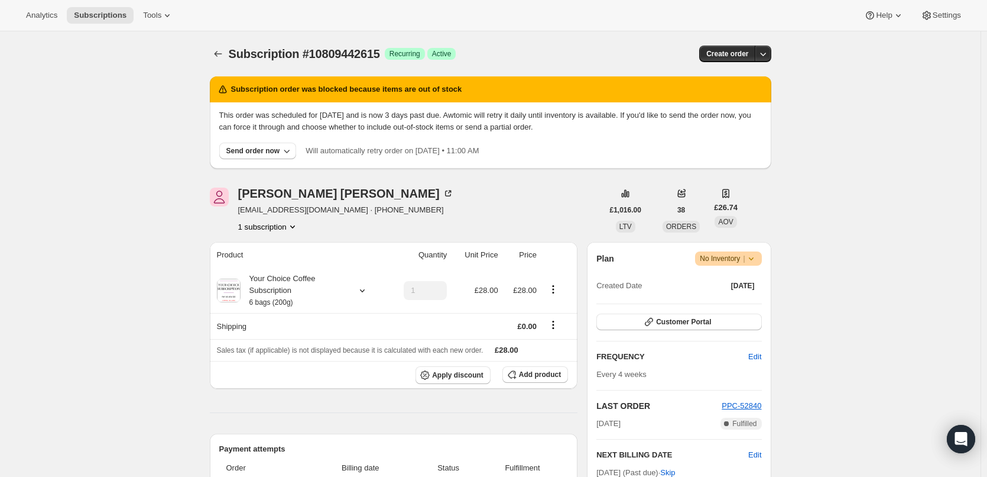
scroll to position [118, 0]
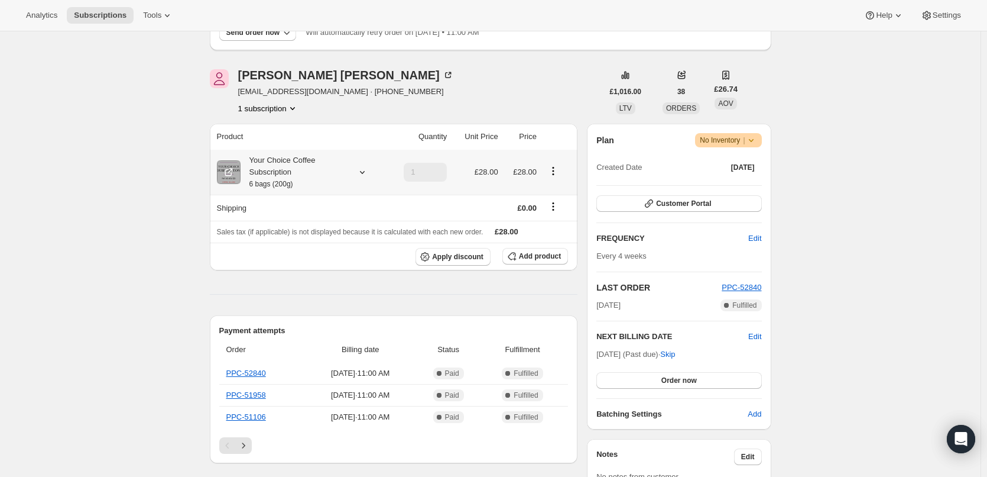
click at [281, 190] on th "Your Choice Coffee Subscription 6 bags (200g)" at bounding box center [299, 172] width 178 height 45
click at [282, 178] on div "Your Choice Coffee Subscription 6 bags (200g)" at bounding box center [294, 171] width 106 height 35
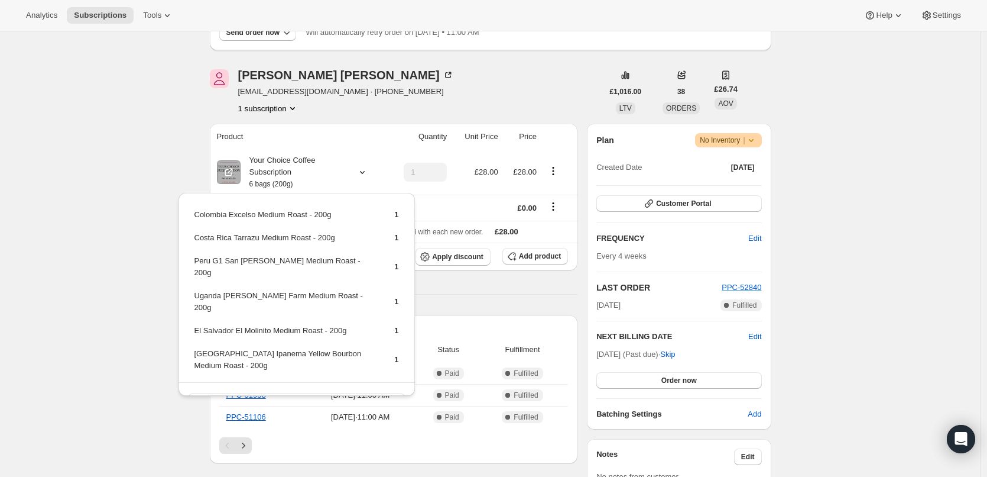
click at [146, 179] on div "Subscription #10809442615. This page is ready Subscription #10809442615 Success…" at bounding box center [490, 431] width 981 height 1036
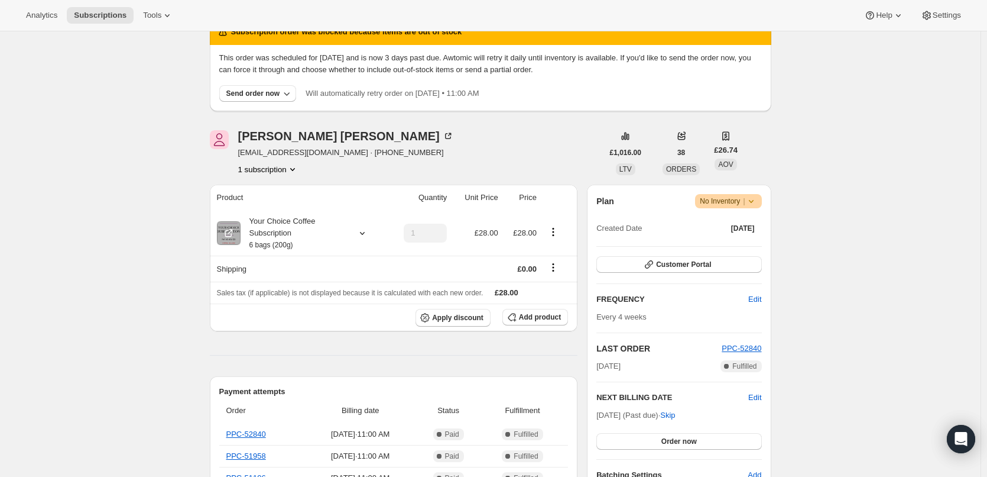
scroll to position [0, 0]
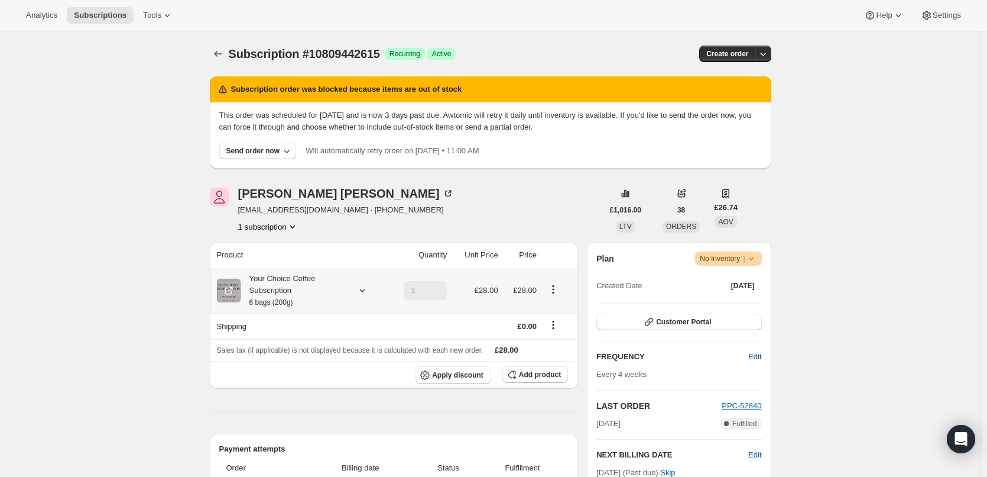
click at [283, 295] on div "Your Choice Coffee Subscription 6 bags (200g)" at bounding box center [294, 290] width 106 height 35
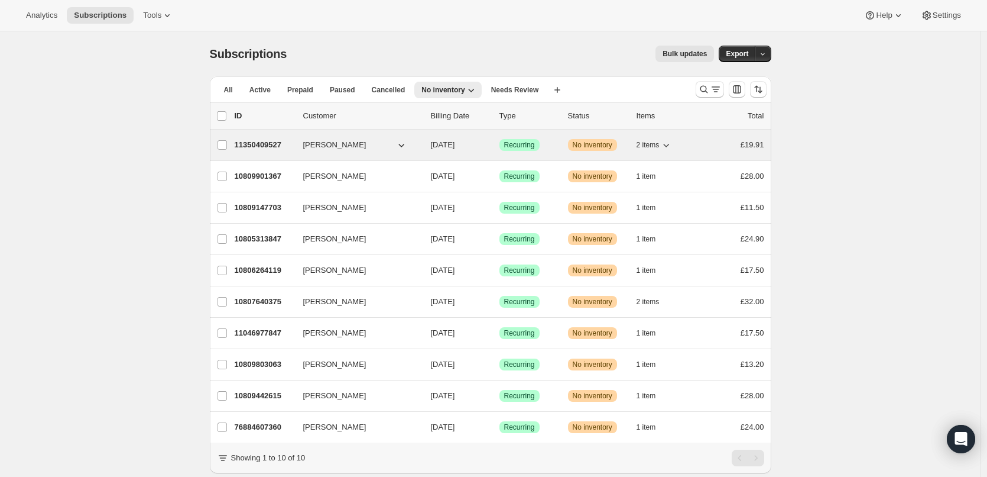
click at [275, 144] on p "11350409527" at bounding box center [264, 145] width 59 height 12
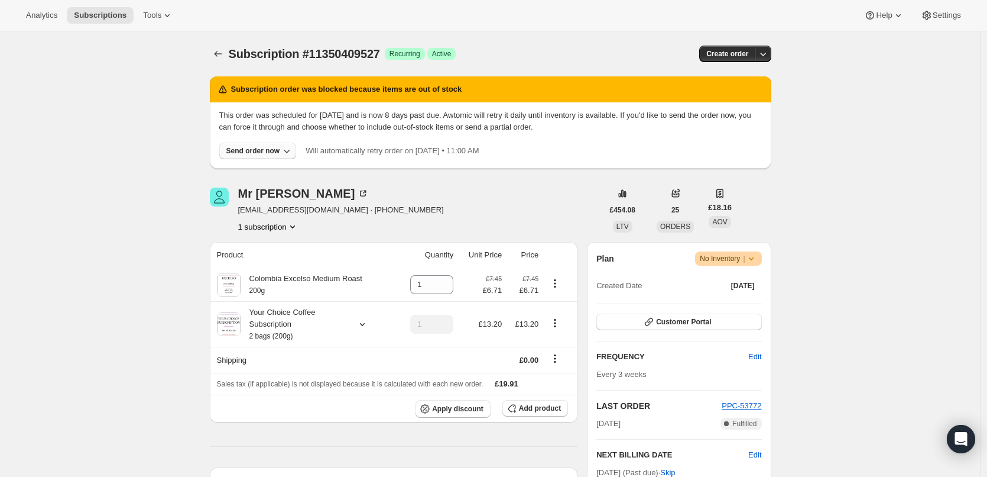
click at [257, 148] on div "Send order now" at bounding box center [253, 150] width 54 height 9
click at [265, 147] on div "Send order now" at bounding box center [253, 150] width 54 height 9
click at [249, 176] on span "Include sold-out items" at bounding box center [234, 175] width 74 height 9
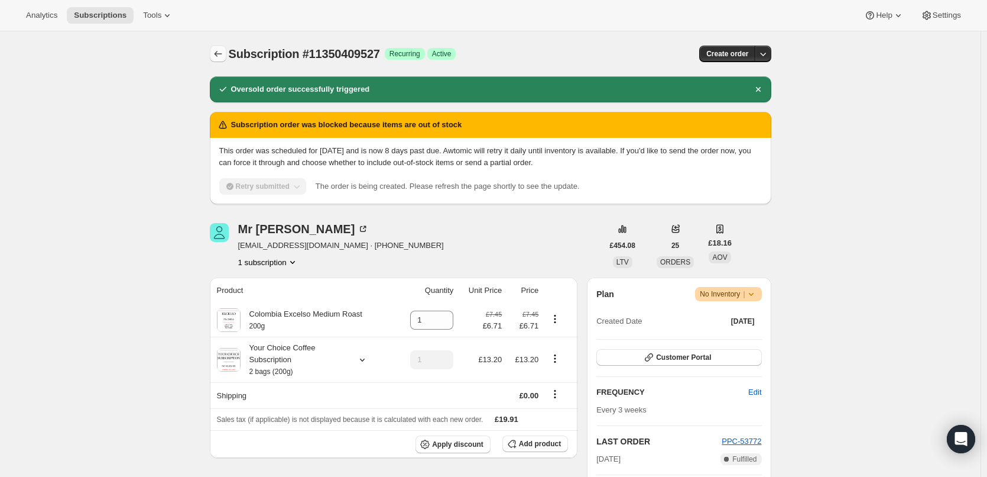
click at [221, 54] on icon "Subscriptions" at bounding box center [218, 54] width 12 height 12
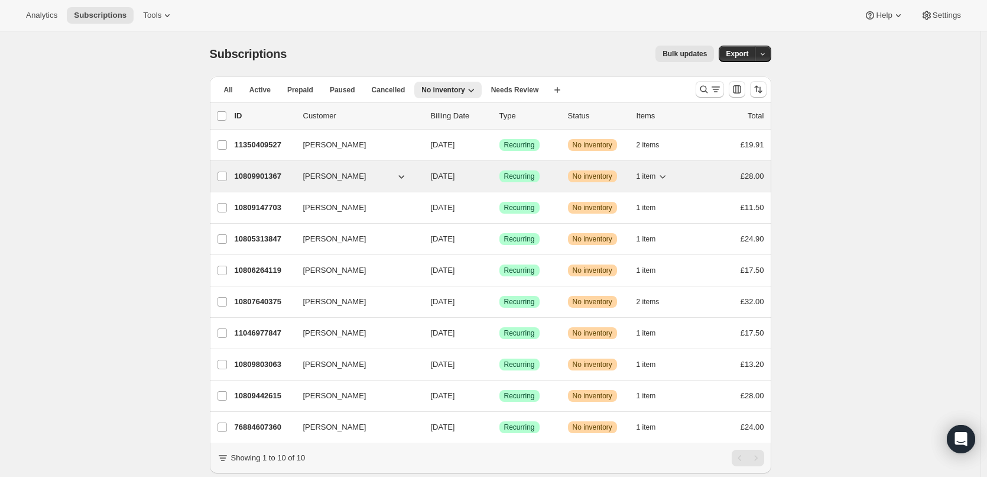
click at [267, 173] on p "10809901367" at bounding box center [264, 176] width 59 height 12
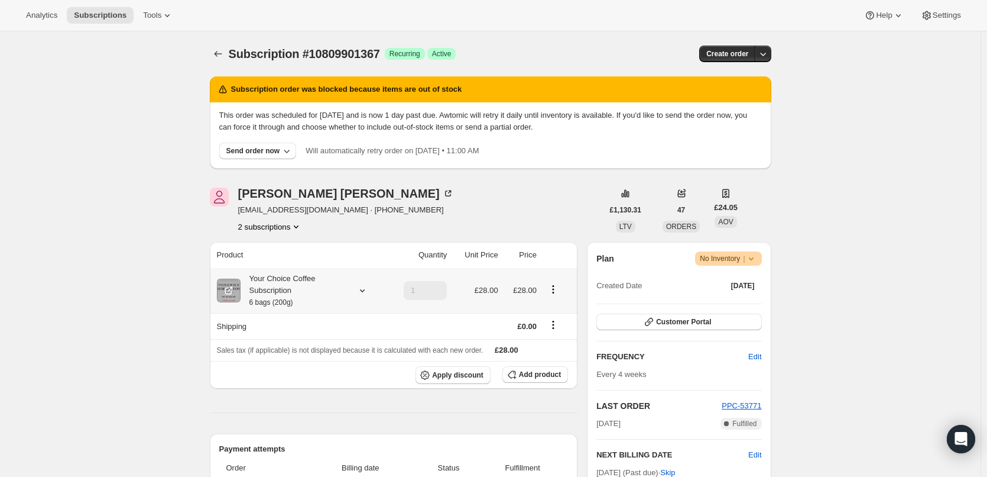
click at [281, 287] on div "Your Choice Coffee Subscription 6 bags (200g)" at bounding box center [294, 290] width 106 height 35
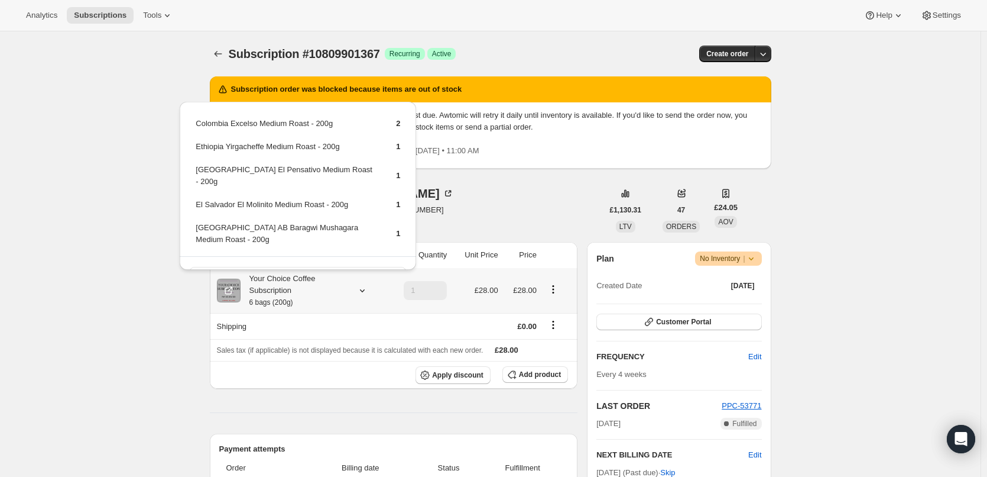
click at [281, 287] on div "Your Choice Coffee Subscription 6 bags (200g)" at bounding box center [294, 290] width 106 height 35
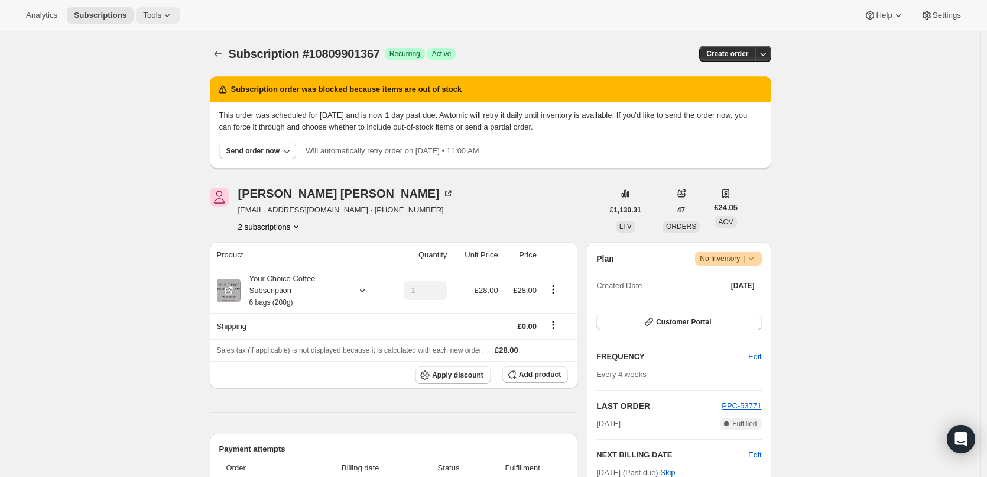
click at [149, 14] on span "Tools" at bounding box center [152, 15] width 18 height 9
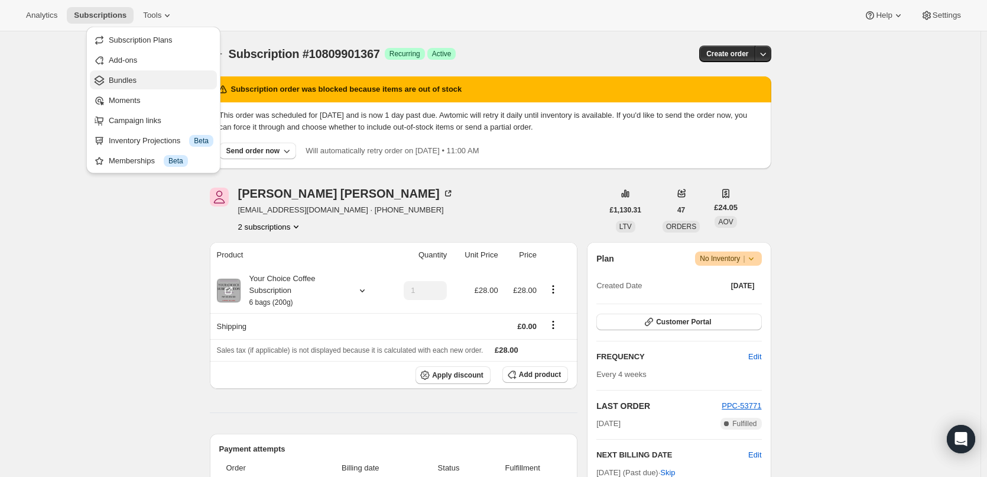
click at [134, 82] on span "Bundles" at bounding box center [123, 80] width 28 height 9
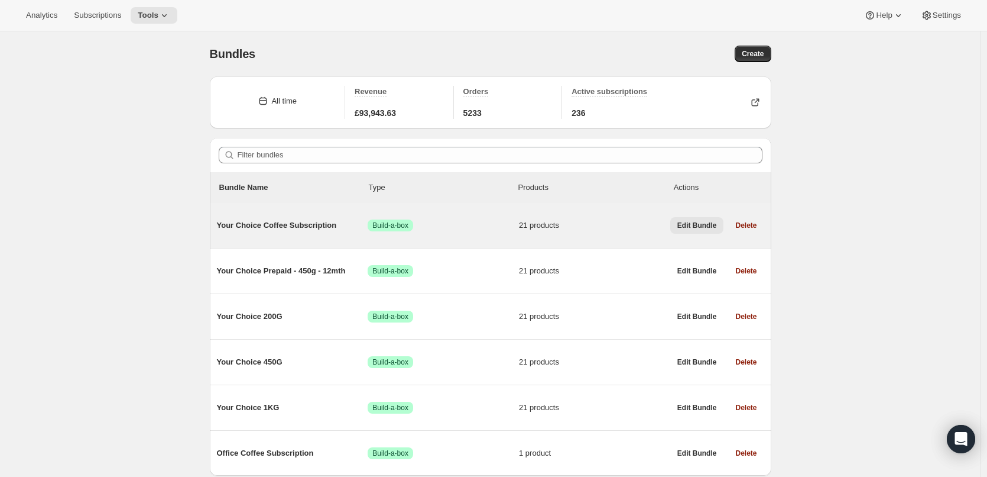
click at [693, 226] on span "Edit Bundle" at bounding box center [698, 225] width 40 height 9
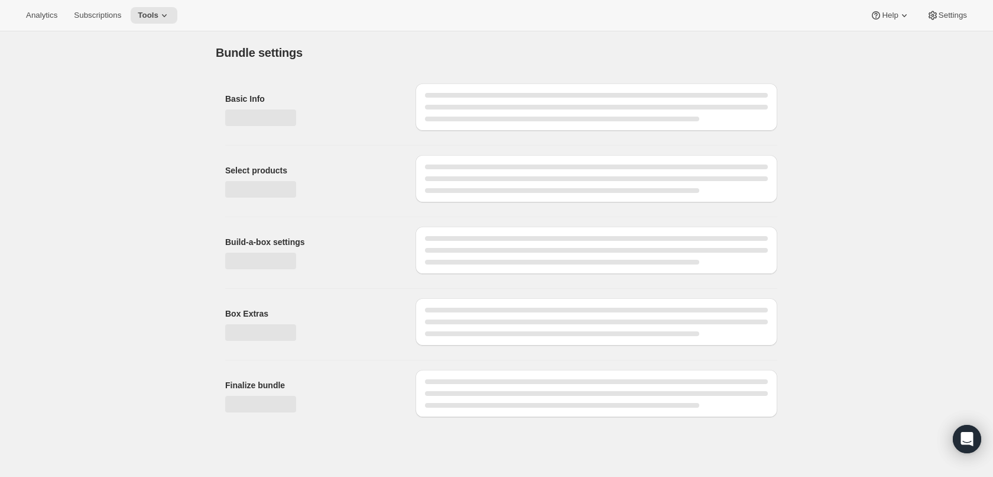
type input "Your Choice Coffee Subscription"
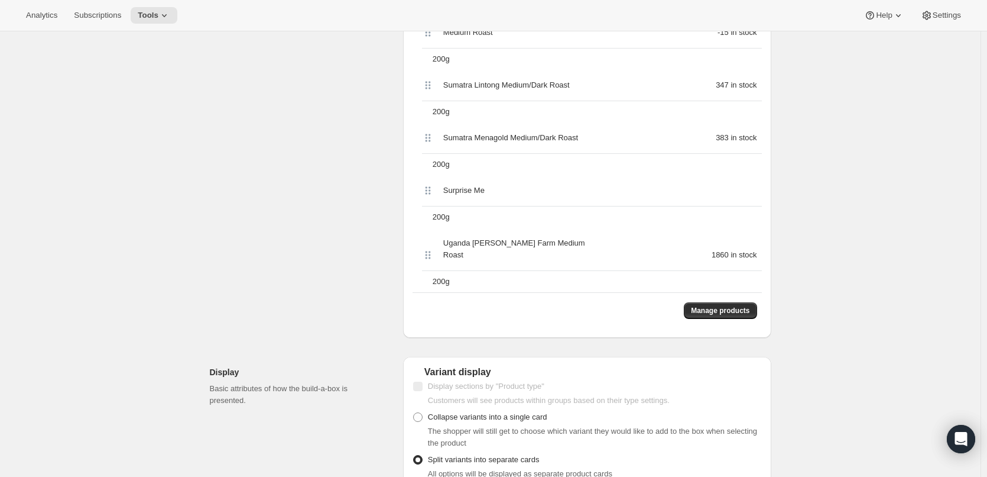
scroll to position [1419, 0]
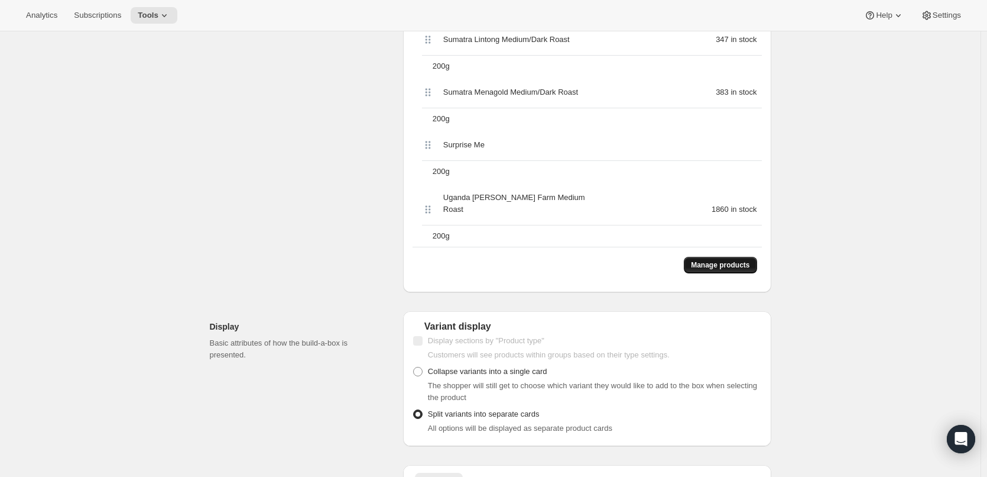
click at [718, 260] on span "Manage products" at bounding box center [720, 264] width 59 height 9
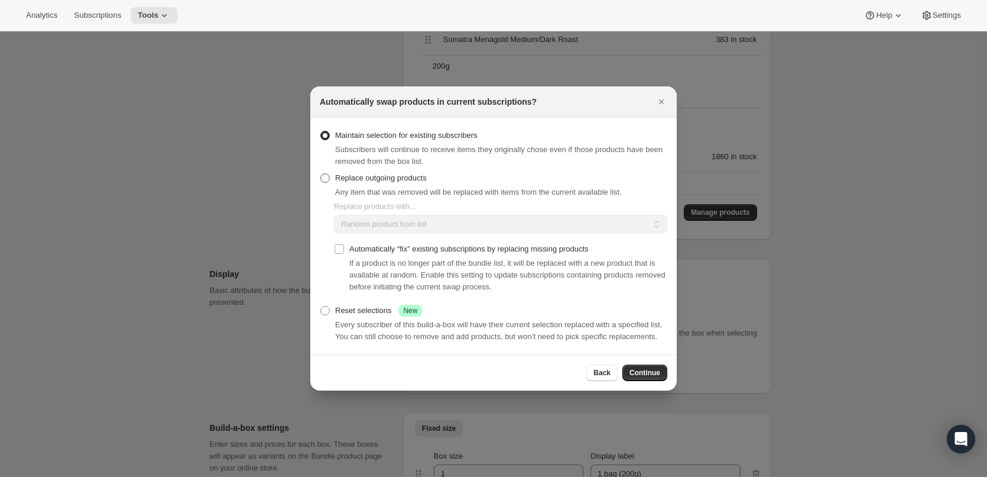
click at [356, 181] on span "Replace outgoing products" at bounding box center [381, 177] width 92 height 9
click at [321, 174] on input "Replace outgoing products" at bounding box center [320, 173] width 1 height 1
radio input "true"
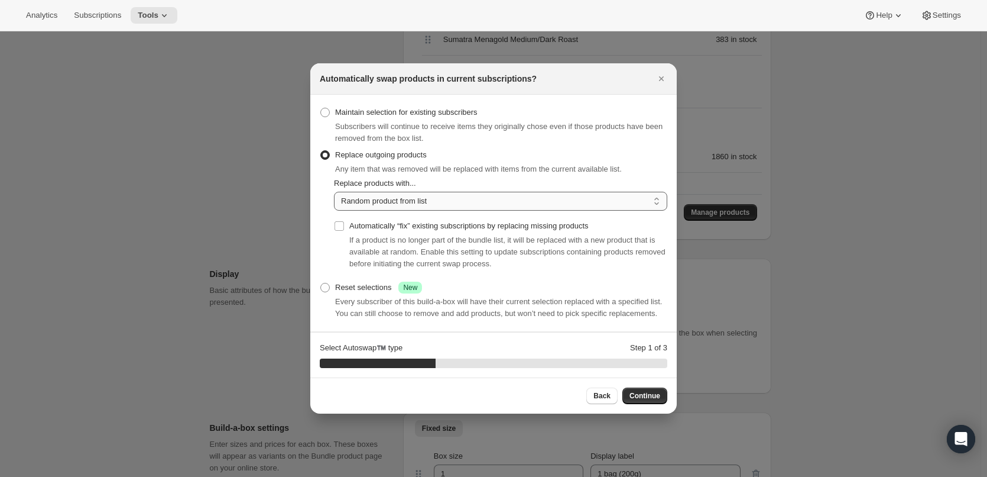
click at [388, 205] on select "Random product from list Matching product type Select specific replacements" at bounding box center [500, 201] width 333 height 19
select select "selection"
click at [334, 192] on select "Random product from list Matching product type Select specific replacements" at bounding box center [500, 201] width 333 height 19
click at [650, 399] on span "Continue" at bounding box center [645, 395] width 31 height 9
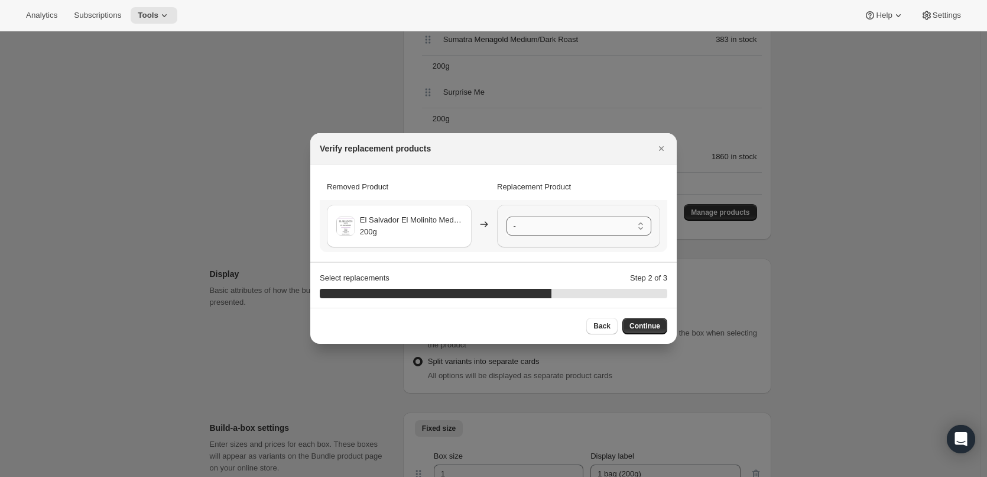
click at [536, 225] on select "- [GEOGRAPHIC_DATA] Ipanema Yellow Bourbon Medium Roast - 200g [GEOGRAPHIC_DATA…" at bounding box center [579, 225] width 145 height 19
click at [641, 323] on span "Continue" at bounding box center [645, 325] width 31 height 9
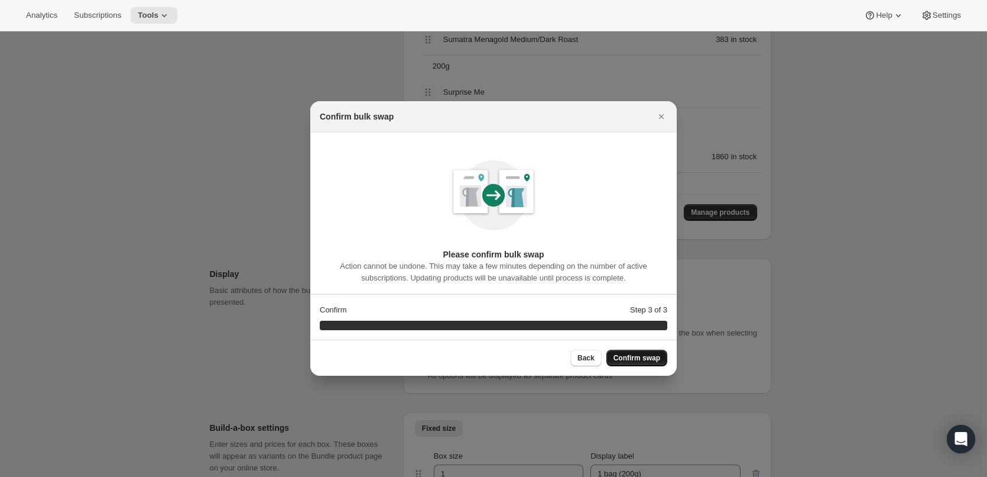
click at [643, 354] on span "Confirm swap" at bounding box center [637, 357] width 47 height 9
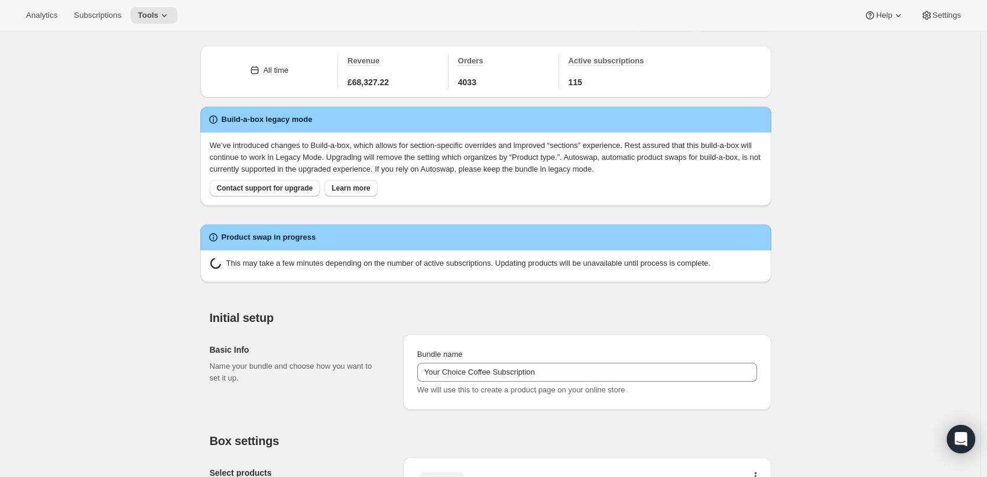
scroll to position [0, 0]
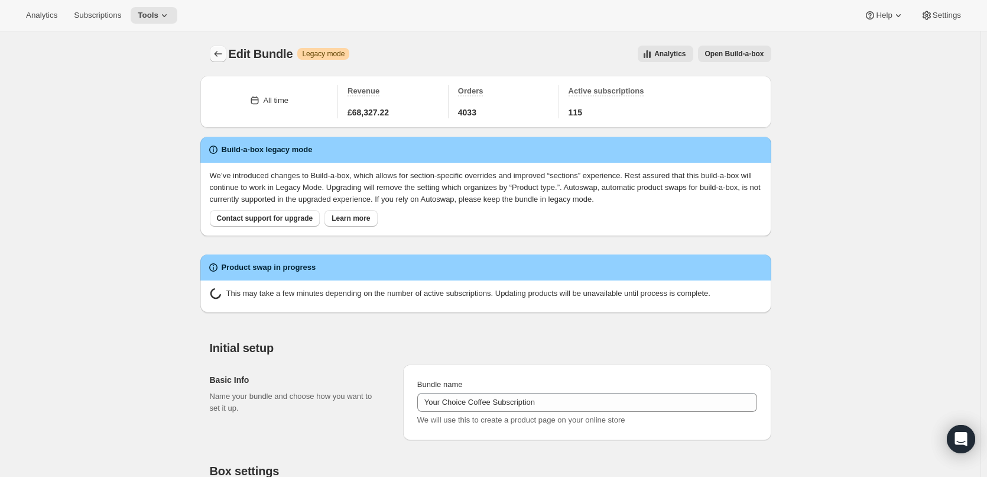
click at [223, 56] on icon "Bundles" at bounding box center [218, 54] width 12 height 12
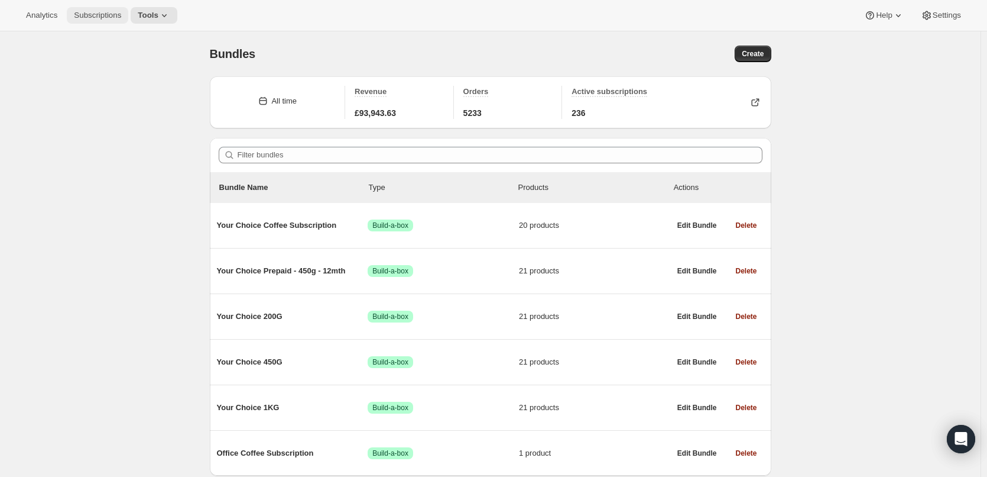
click at [90, 16] on span "Subscriptions" at bounding box center [97, 15] width 47 height 9
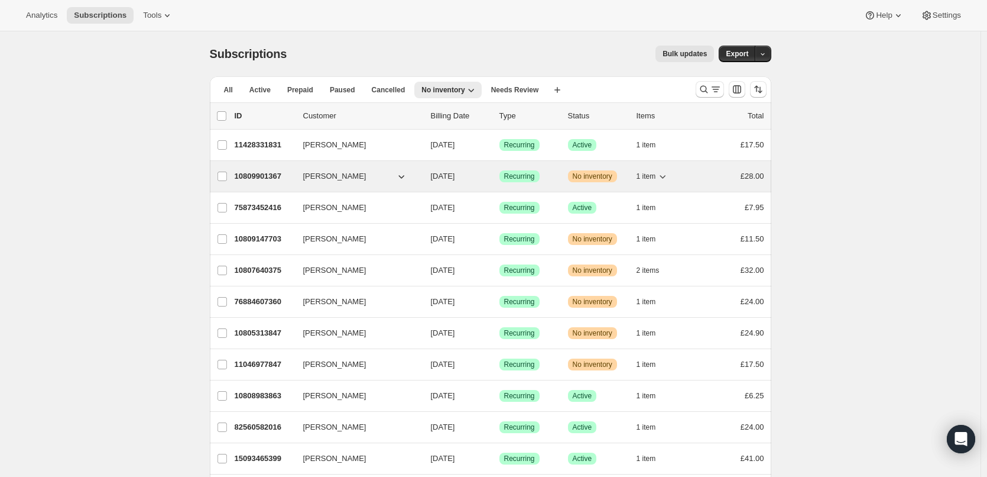
click at [273, 176] on p "10809901367" at bounding box center [264, 176] width 59 height 12
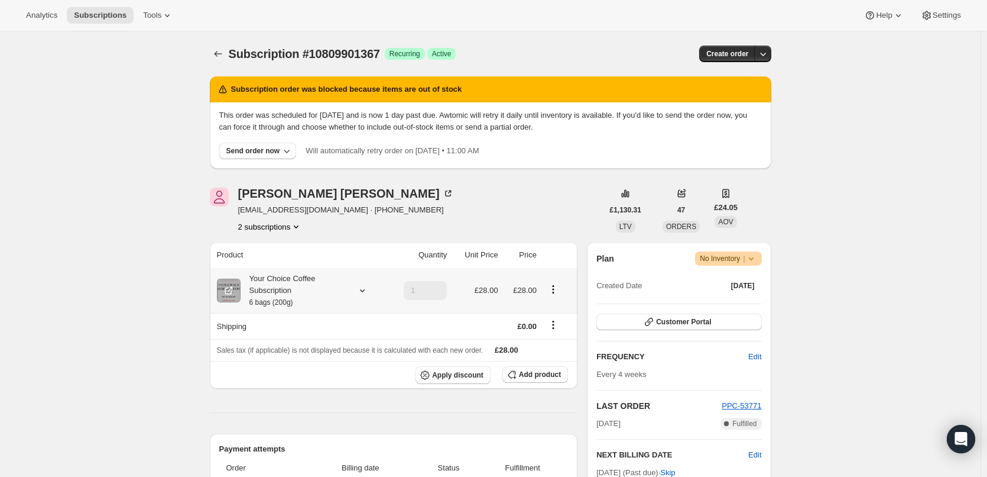
click at [277, 287] on div "Your Choice Coffee Subscription 6 bags (200g)" at bounding box center [294, 290] width 106 height 35
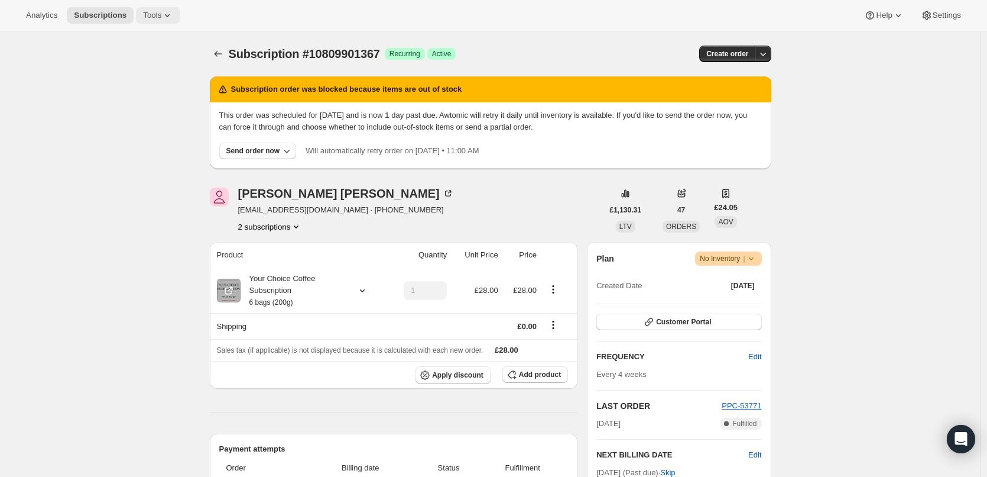
click at [161, 18] on icon at bounding box center [167, 15] width 12 height 12
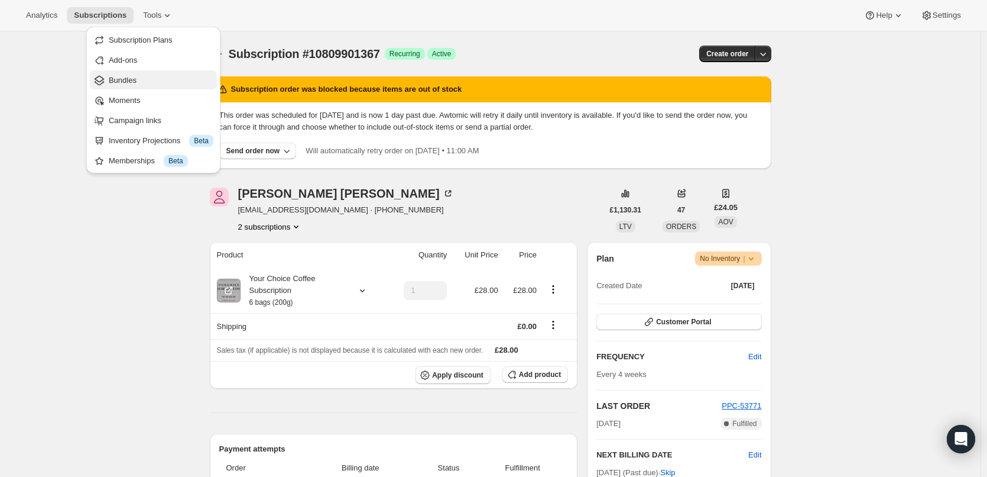
click at [151, 84] on span "Bundles" at bounding box center [161, 80] width 105 height 12
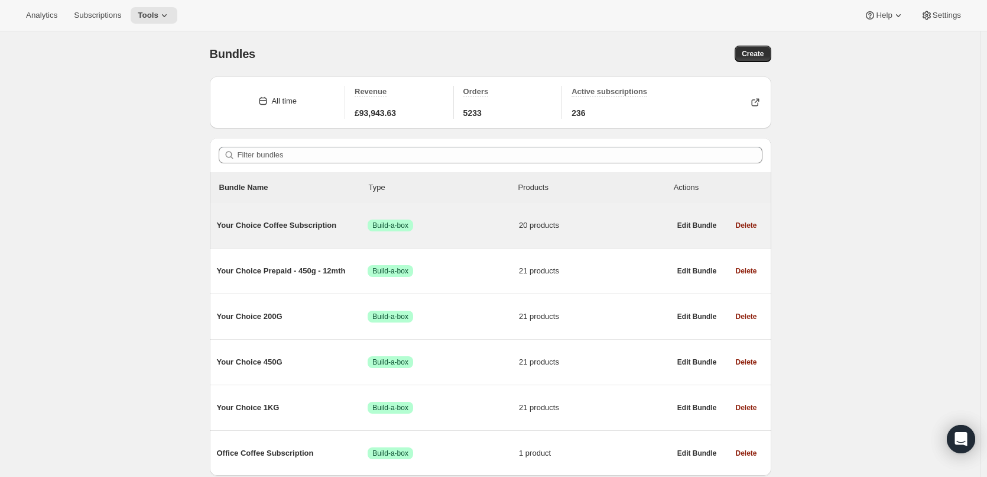
click at [283, 225] on span "Your Choice Coffee Subscription" at bounding box center [292, 225] width 151 height 12
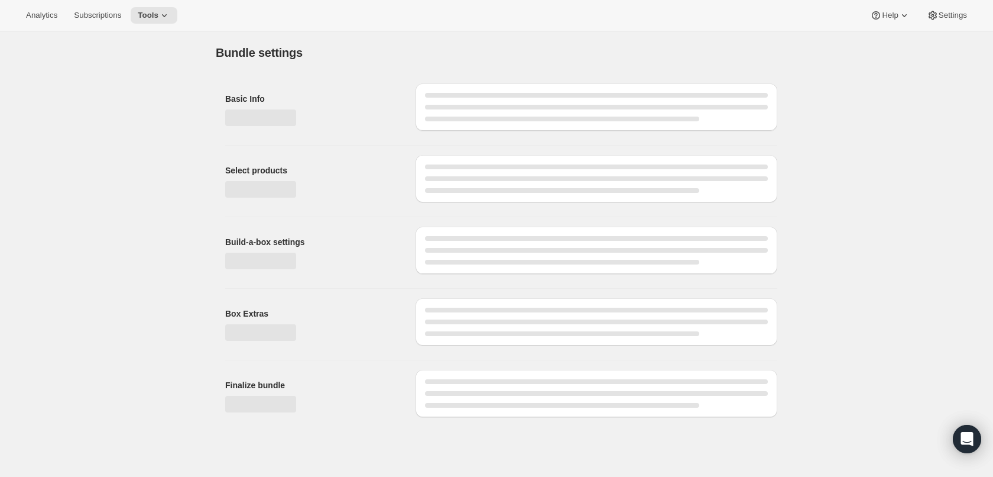
type input "Your Choice Coffee Subscription"
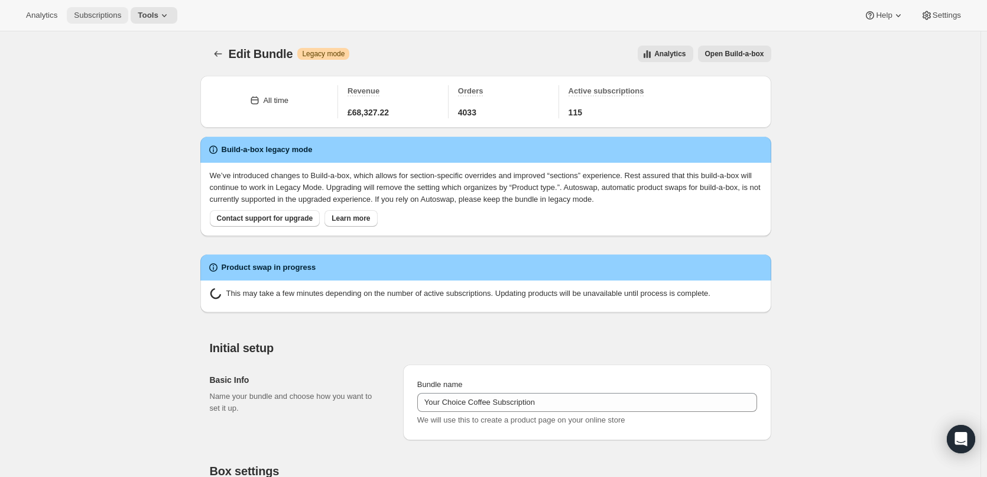
click at [91, 11] on span "Subscriptions" at bounding box center [97, 15] width 47 height 9
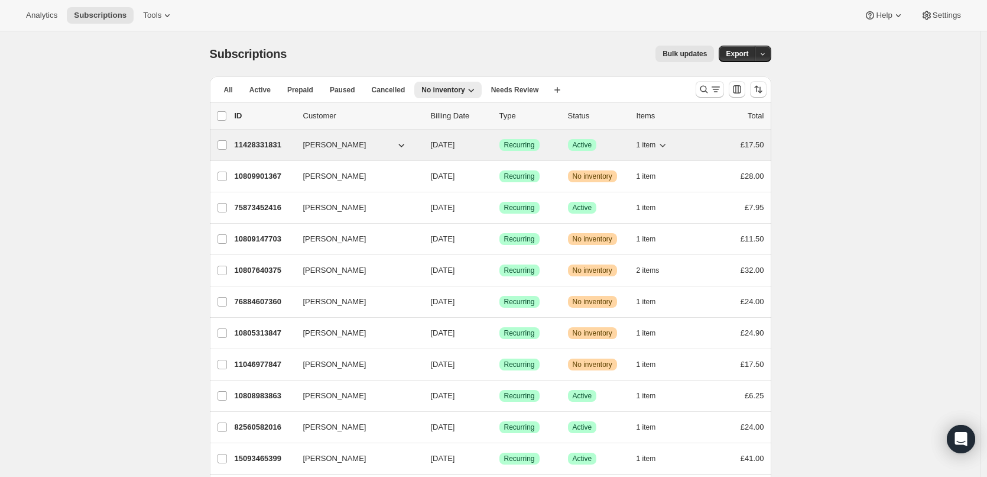
click at [271, 141] on p "11428331831" at bounding box center [264, 145] width 59 height 12
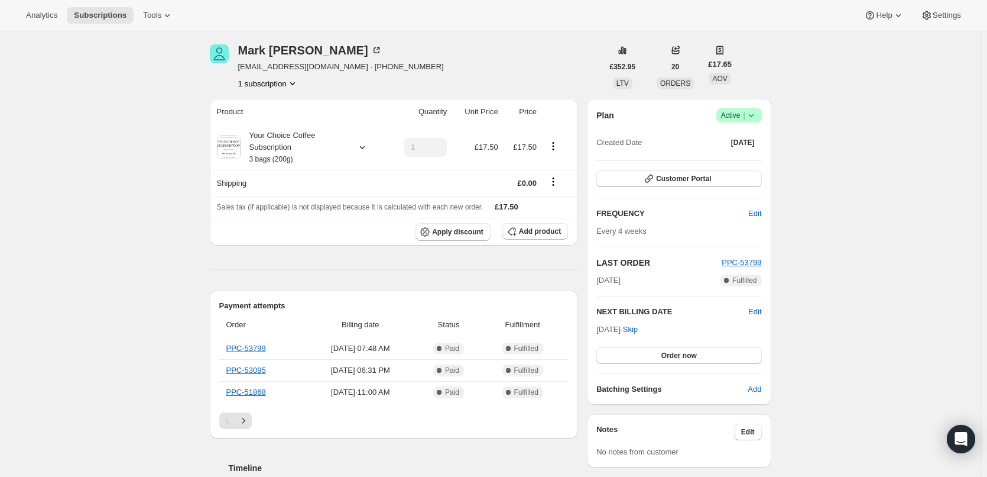
scroll to position [59, 0]
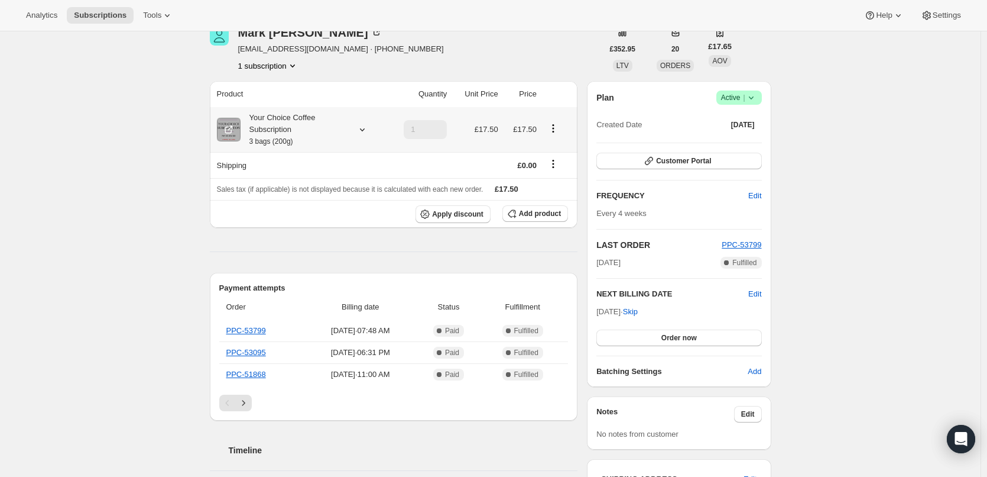
click at [284, 123] on div "Your Choice Coffee Subscription 3 bags (200g)" at bounding box center [294, 129] width 106 height 35
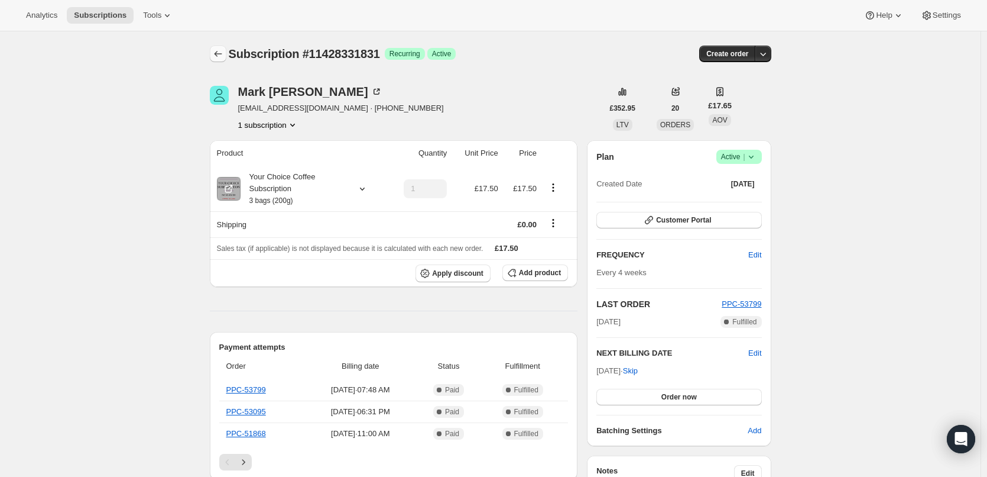
click at [222, 51] on icon "Subscriptions" at bounding box center [218, 54] width 12 height 12
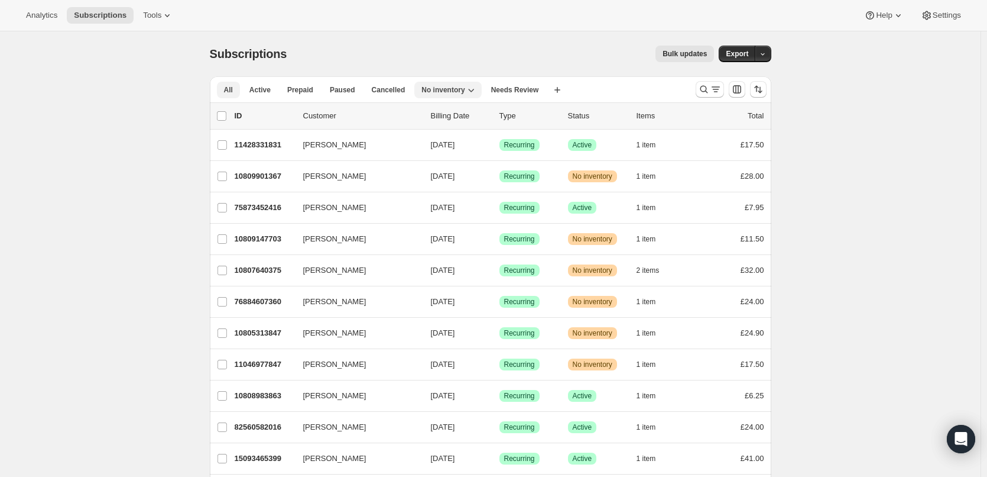
click at [231, 91] on span "All" at bounding box center [228, 89] width 9 height 9
click at [433, 88] on span "No inventory" at bounding box center [443, 89] width 43 height 9
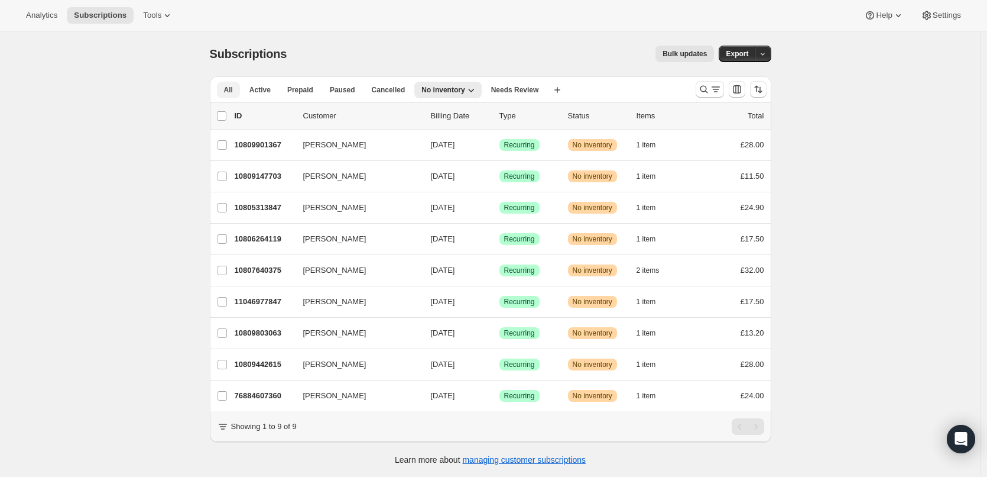
click at [236, 86] on button "All" at bounding box center [228, 90] width 23 height 17
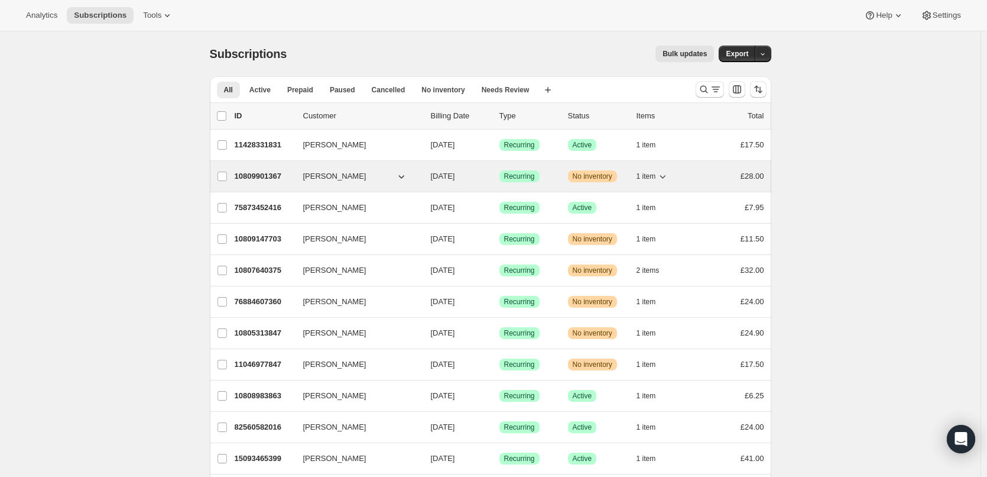
click at [241, 172] on p "10809901367" at bounding box center [264, 176] width 59 height 12
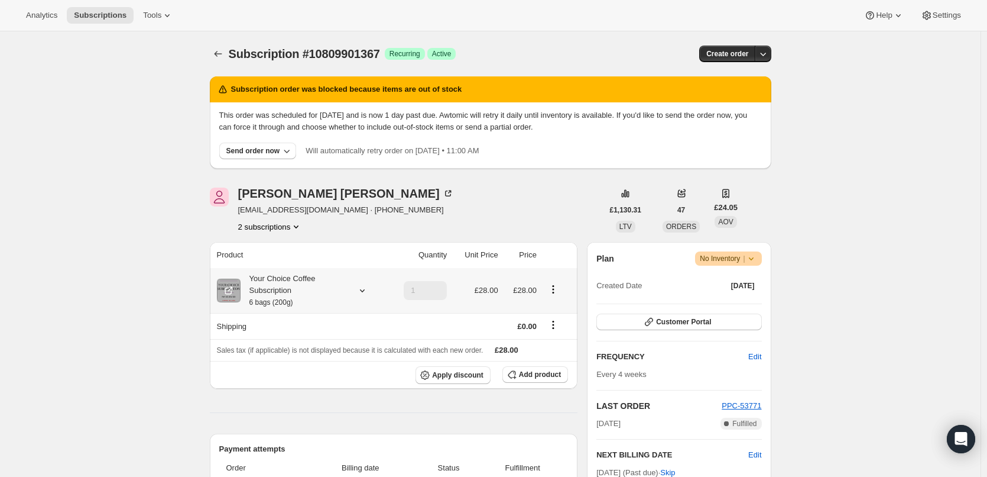
click at [254, 286] on div "Your Choice Coffee Subscription 6 bags (200g)" at bounding box center [294, 290] width 106 height 35
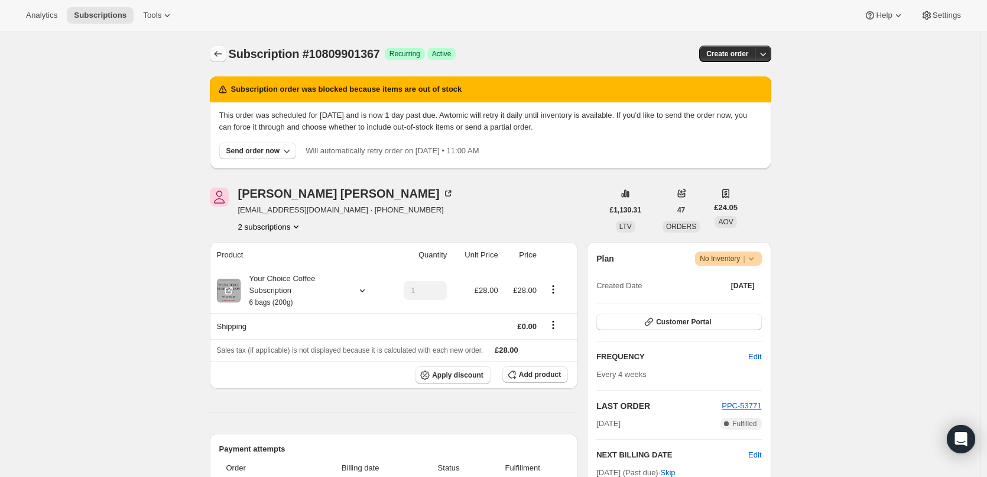
click at [219, 51] on icon "Subscriptions" at bounding box center [218, 54] width 12 height 12
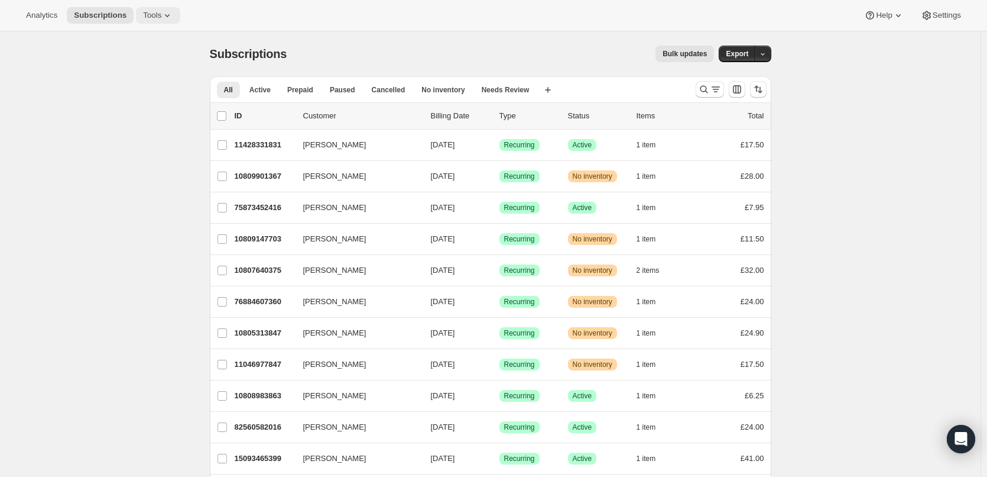
click at [147, 16] on span "Tools" at bounding box center [152, 15] width 18 height 9
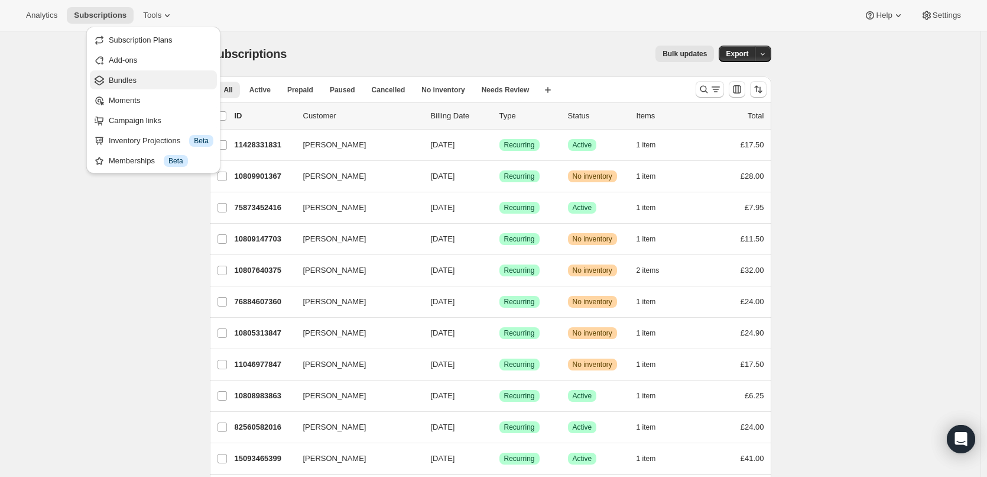
click at [145, 83] on span "Bundles" at bounding box center [161, 80] width 105 height 12
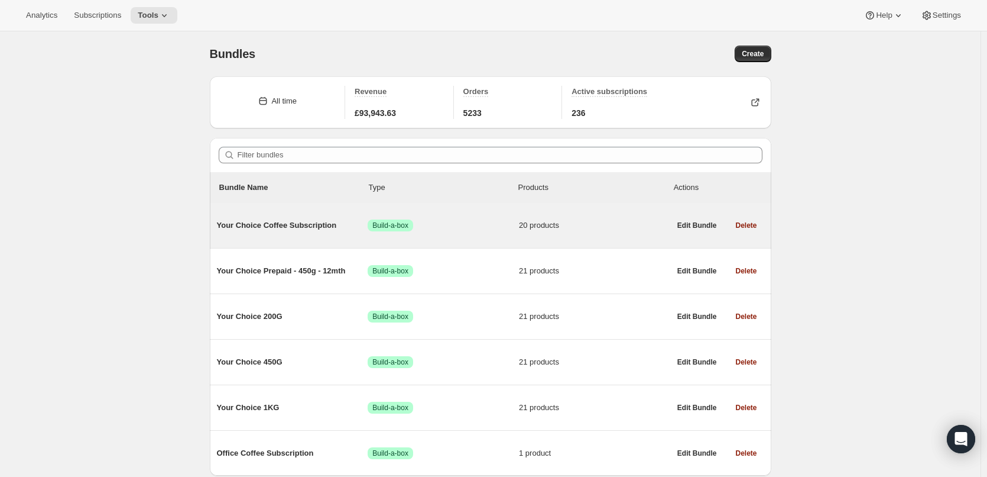
click at [295, 223] on span "Your Choice Coffee Subscription" at bounding box center [292, 225] width 151 height 12
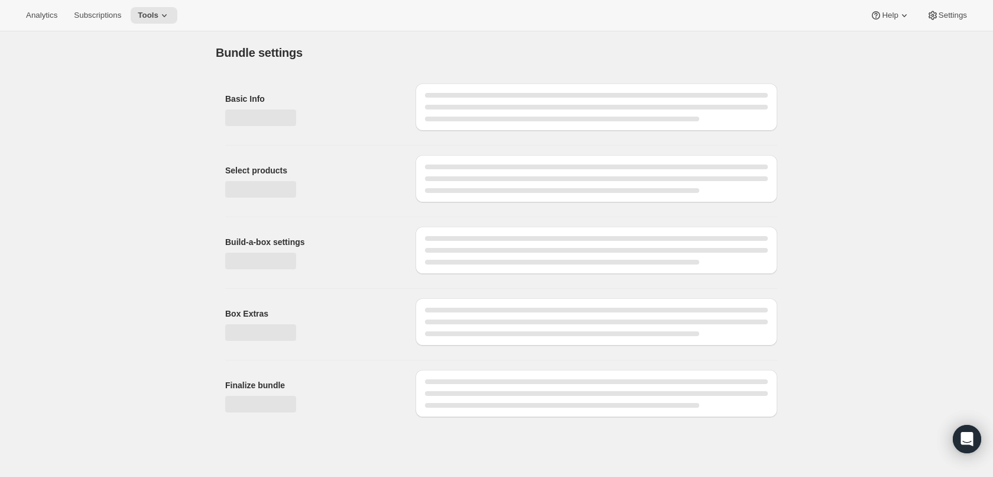
type input "Your Choice Coffee Subscription"
